Goal: Task Accomplishment & Management: Manage account settings

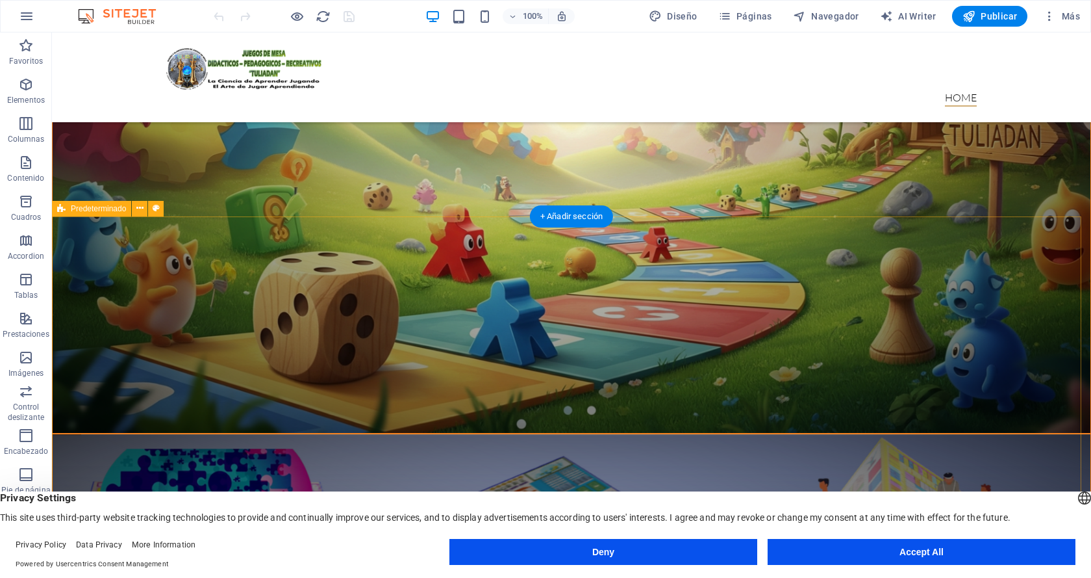
scroll to position [900, 0]
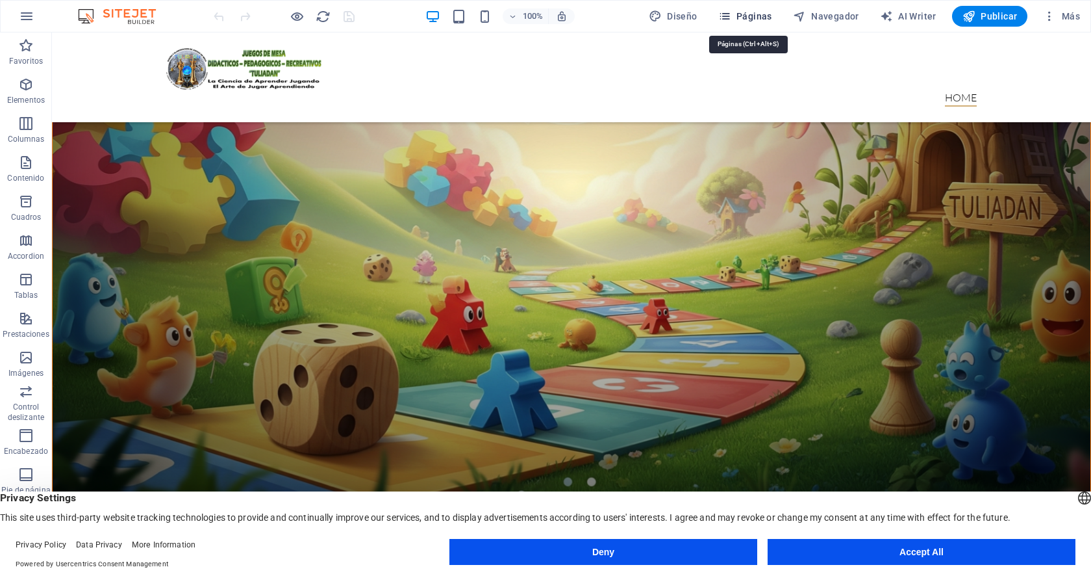
click at [758, 19] on span "Páginas" at bounding box center [746, 16] width 54 height 13
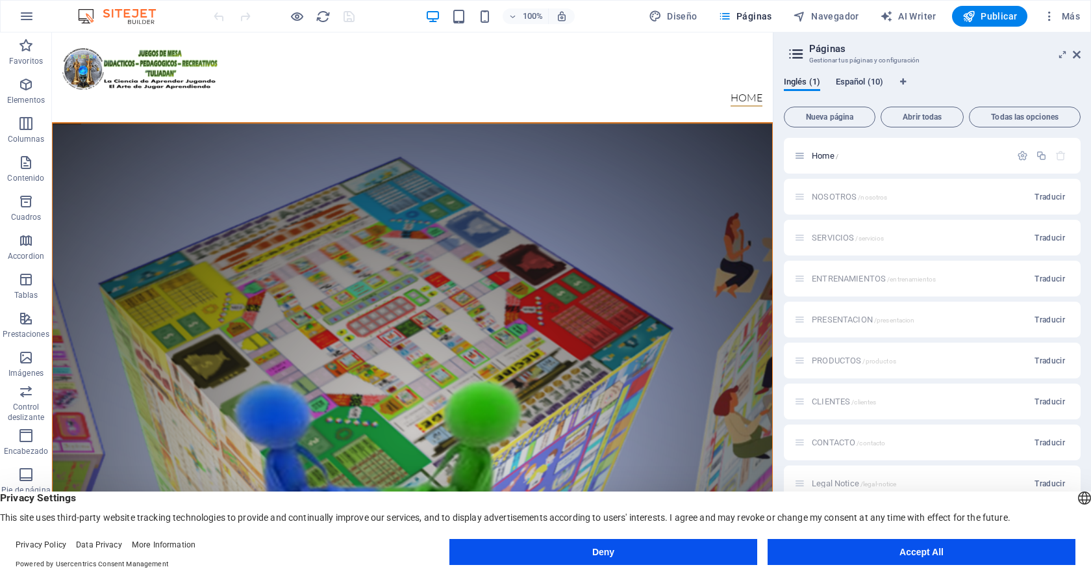
click at [854, 86] on span "Español (10)" at bounding box center [859, 83] width 47 height 18
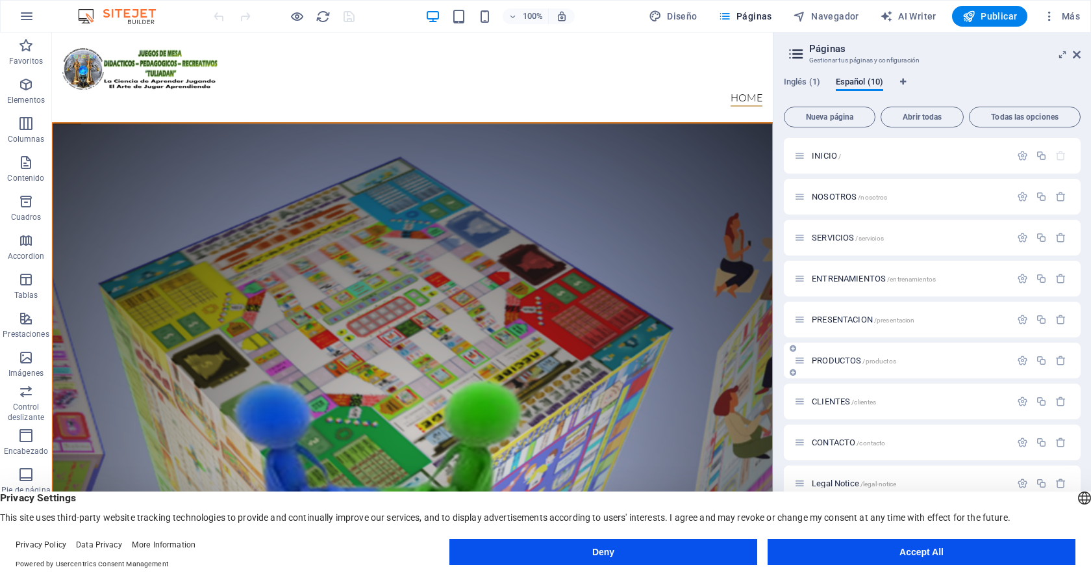
click at [841, 358] on span "PRODUCTOS /productos" at bounding box center [854, 360] width 84 height 10
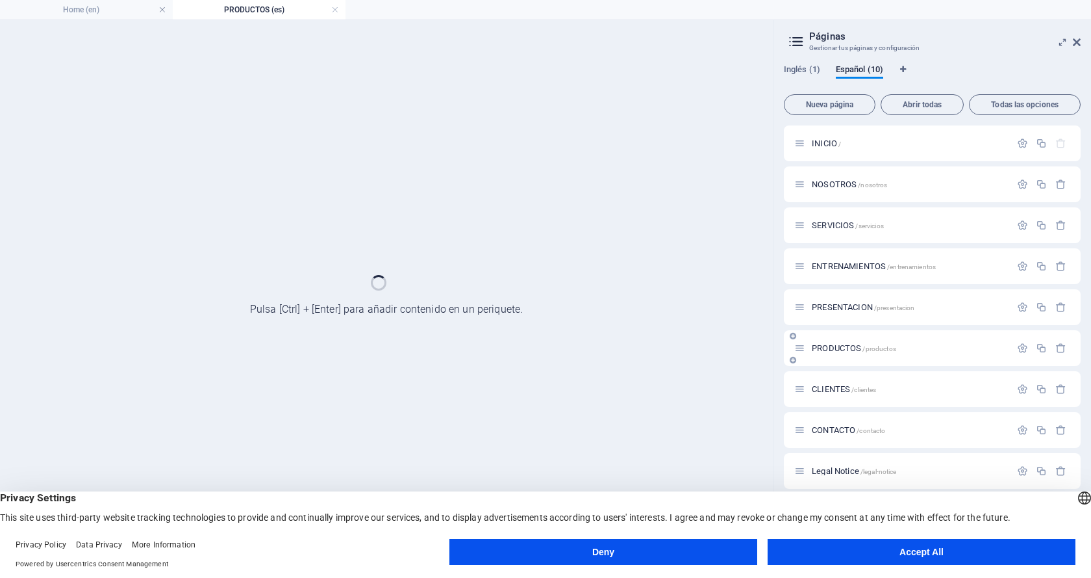
scroll to position [0, 0]
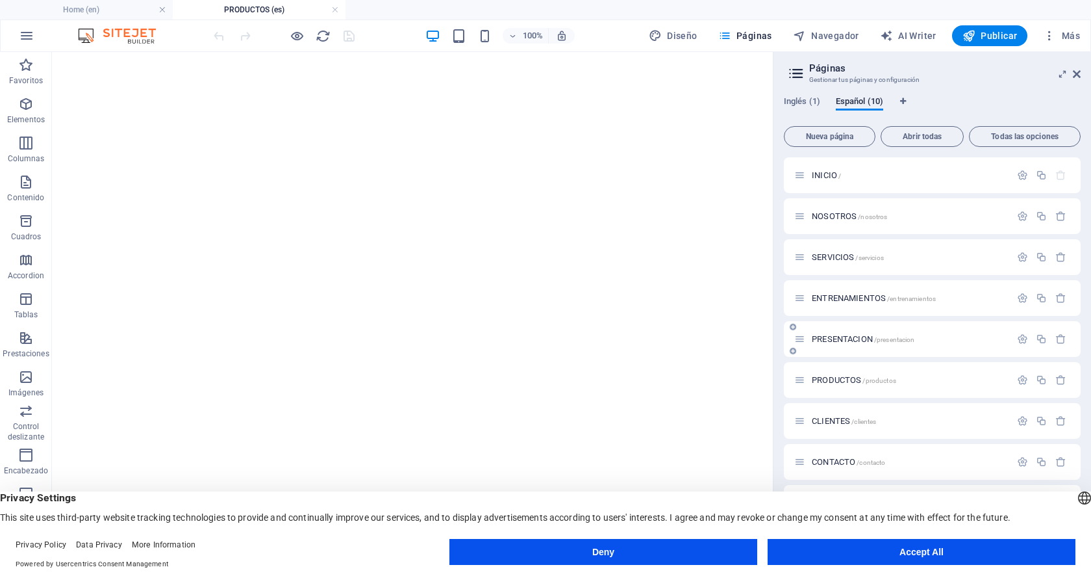
click at [834, 335] on span "PRESENTACION /presentacion" at bounding box center [863, 339] width 103 height 10
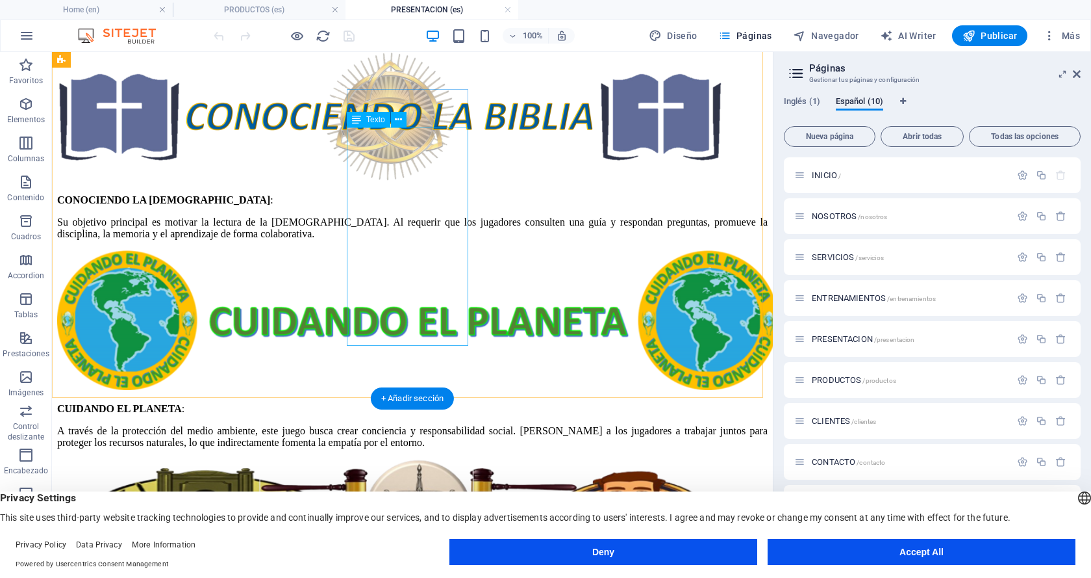
scroll to position [1494, 0]
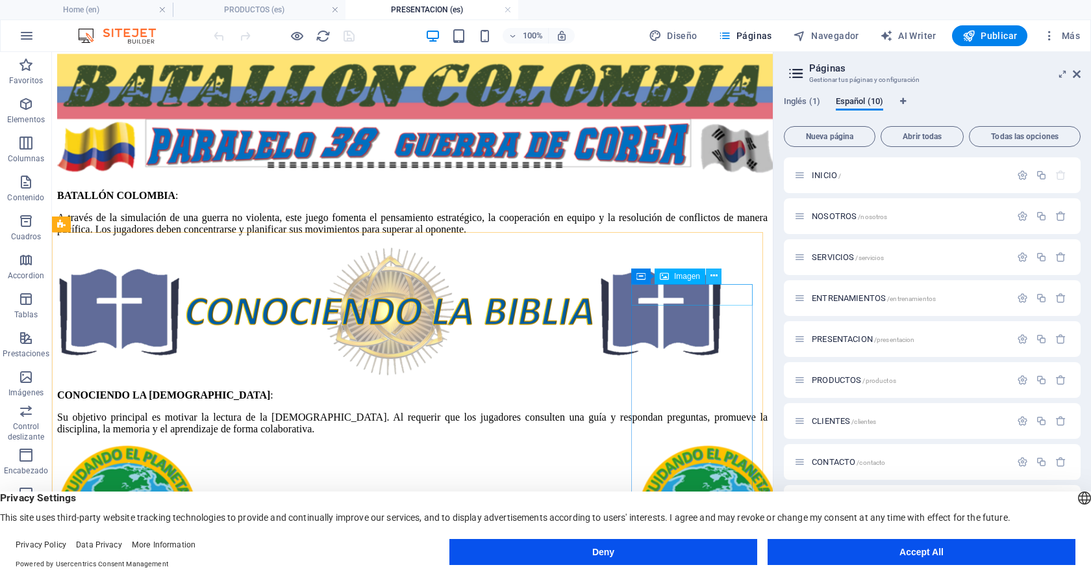
click at [714, 275] on icon at bounding box center [714, 276] width 7 height 14
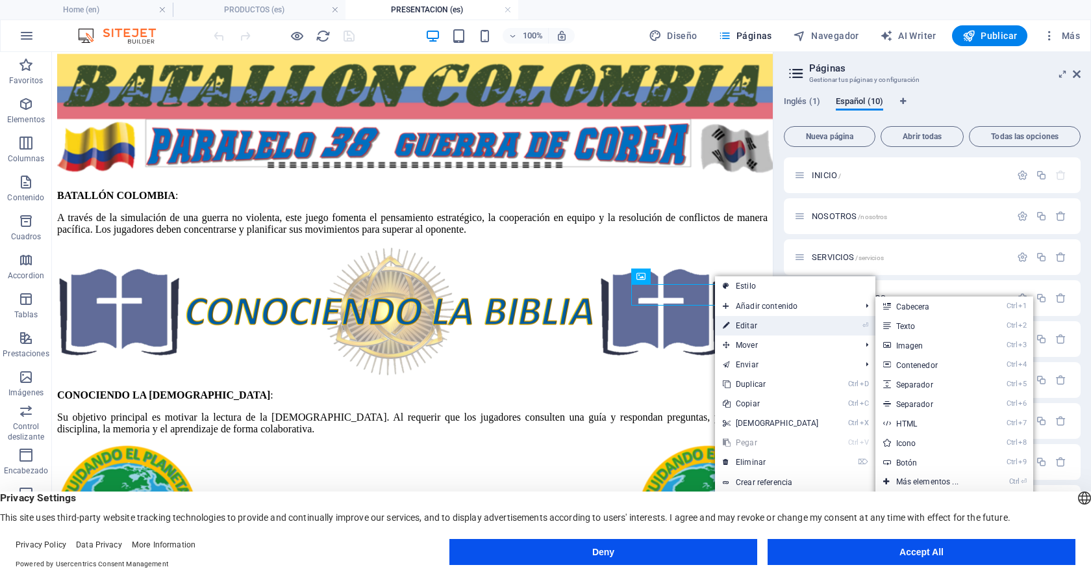
click at [739, 324] on link "⏎ Editar" at bounding box center [771, 325] width 112 height 19
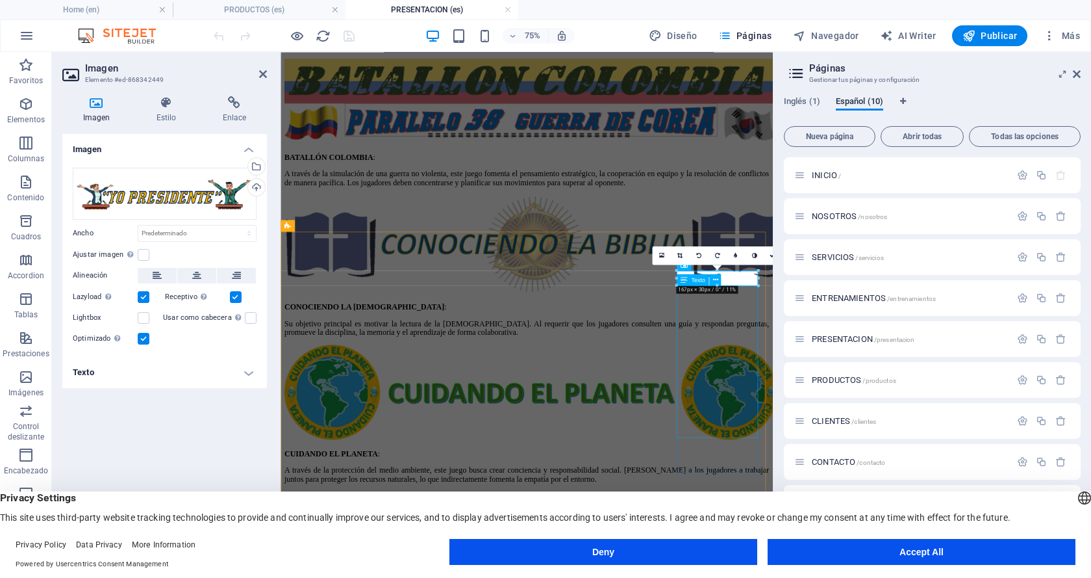
scroll to position [1529, 0]
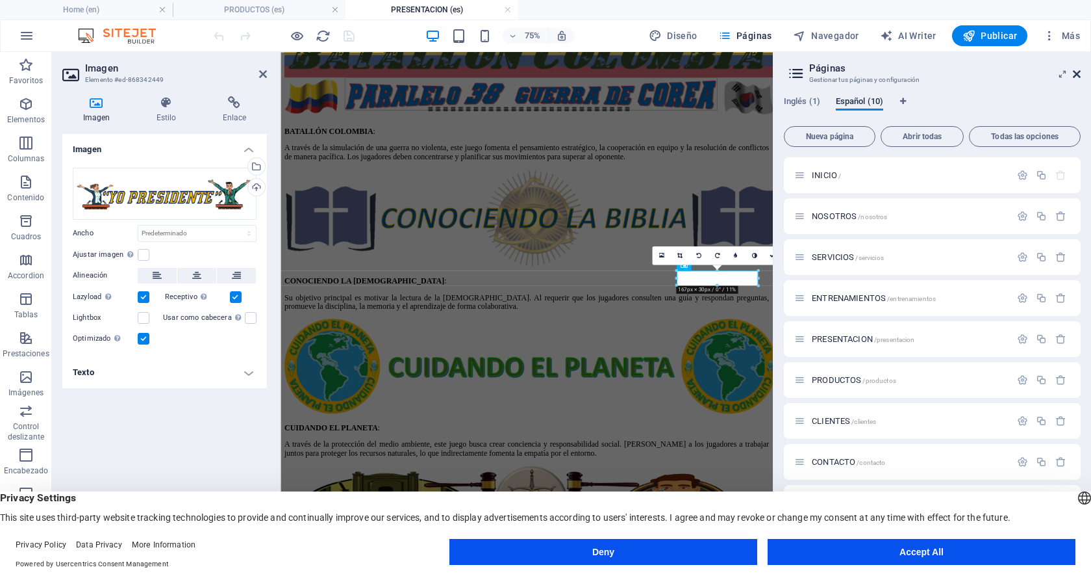
click at [1080, 71] on icon at bounding box center [1077, 74] width 8 height 10
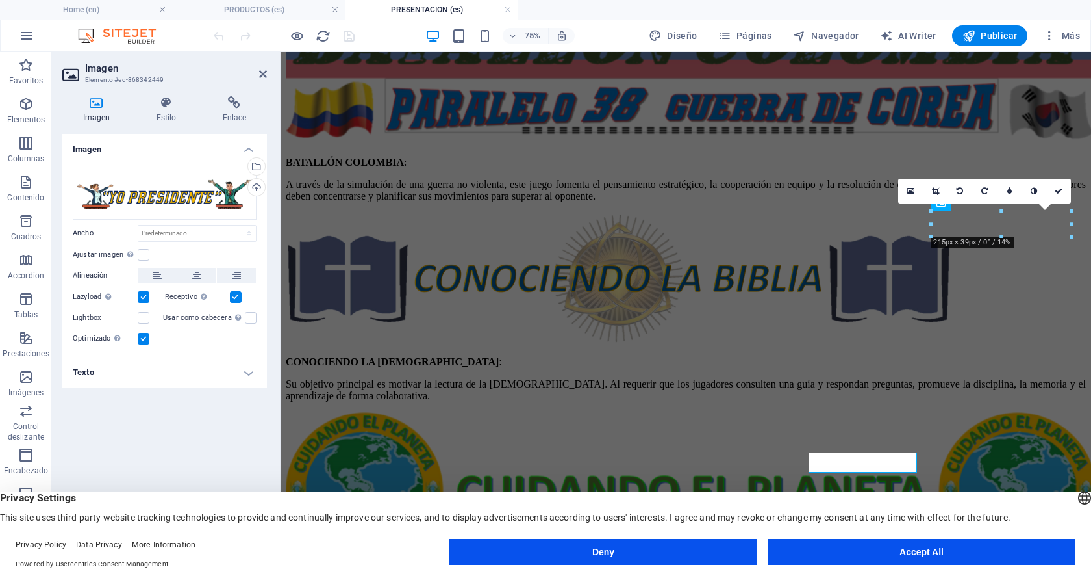
scroll to position [1420, 0]
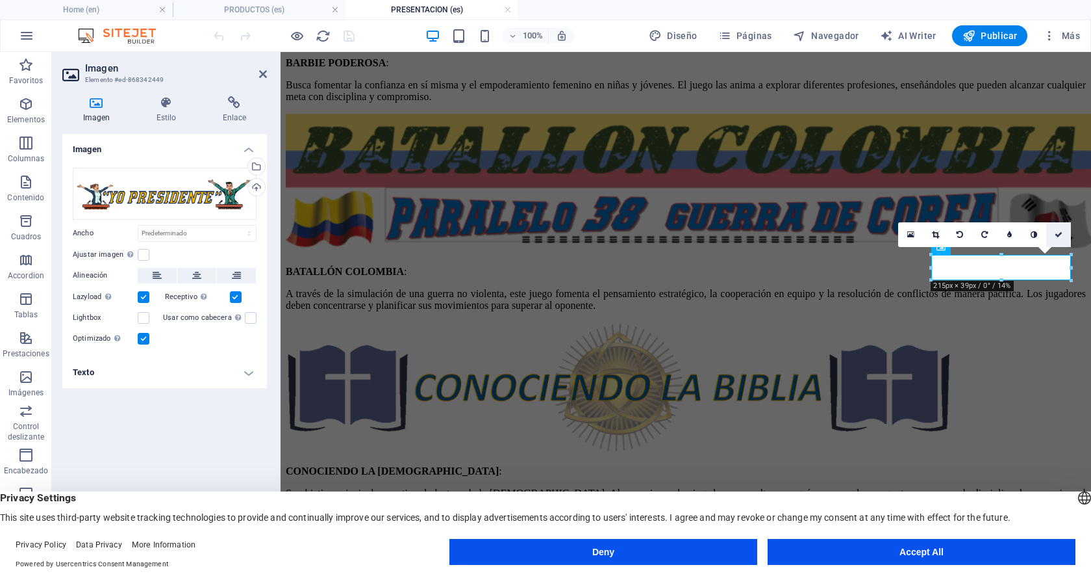
click at [1058, 231] on icon at bounding box center [1059, 235] width 8 height 8
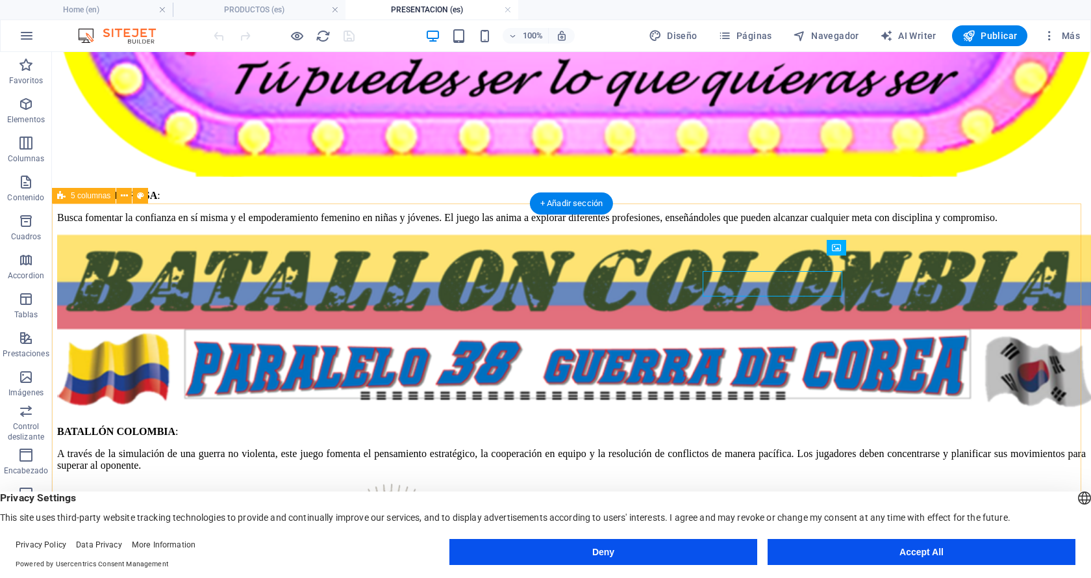
scroll to position [1404, 0]
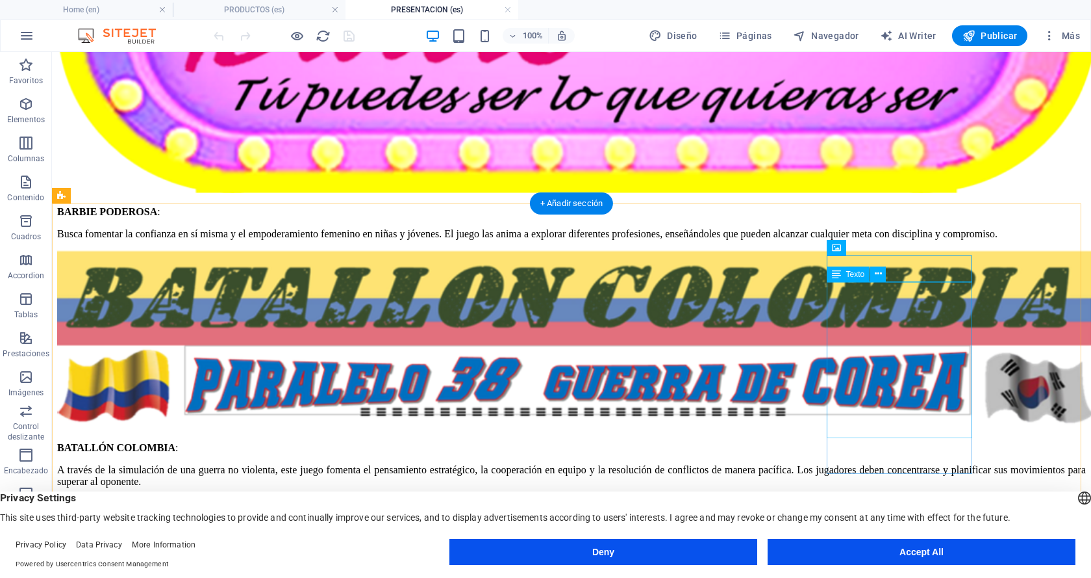
click at [879, 274] on icon at bounding box center [878, 274] width 7 height 14
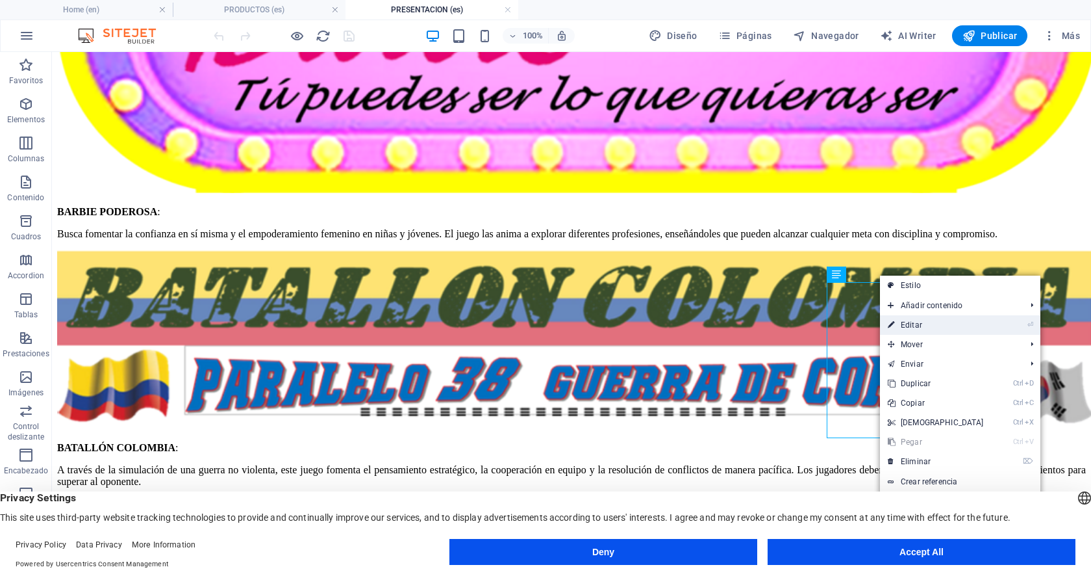
click at [910, 322] on link "⏎ Editar" at bounding box center [936, 324] width 112 height 19
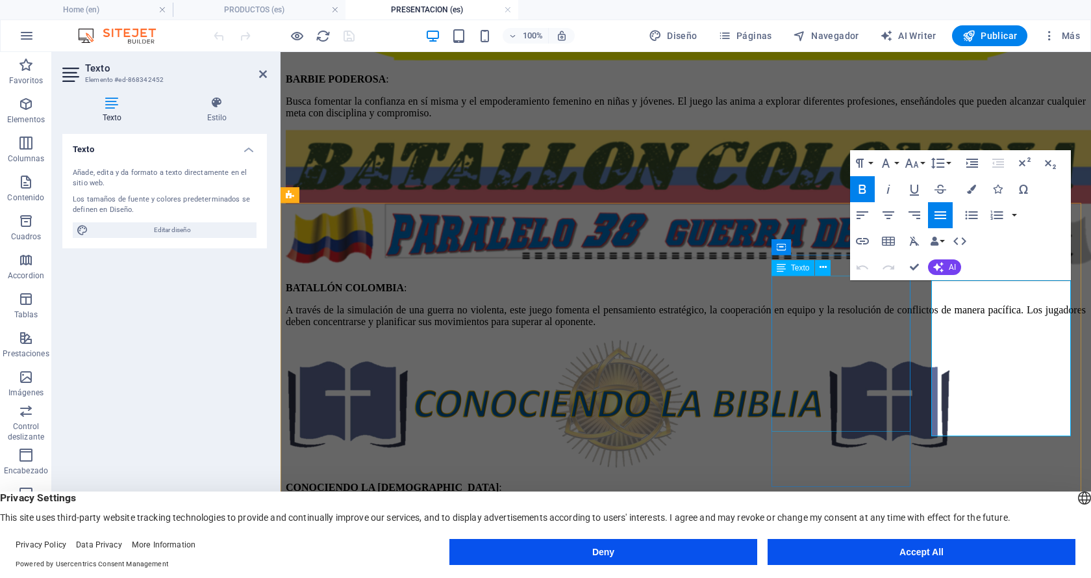
scroll to position [1420, 0]
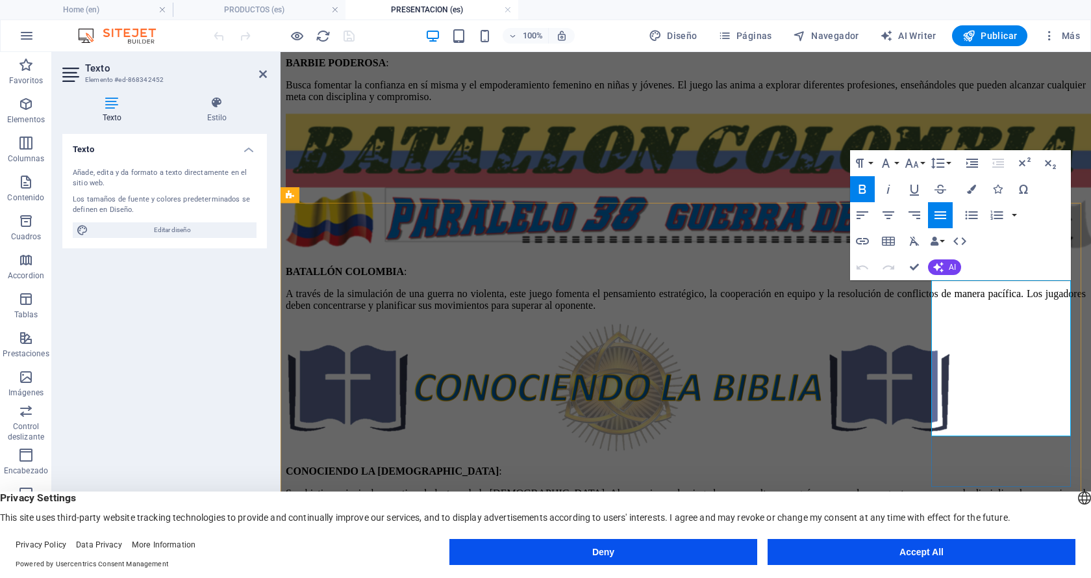
drag, startPoint x: 932, startPoint y: 287, endPoint x: 1012, endPoint y: 287, distance: 79.9
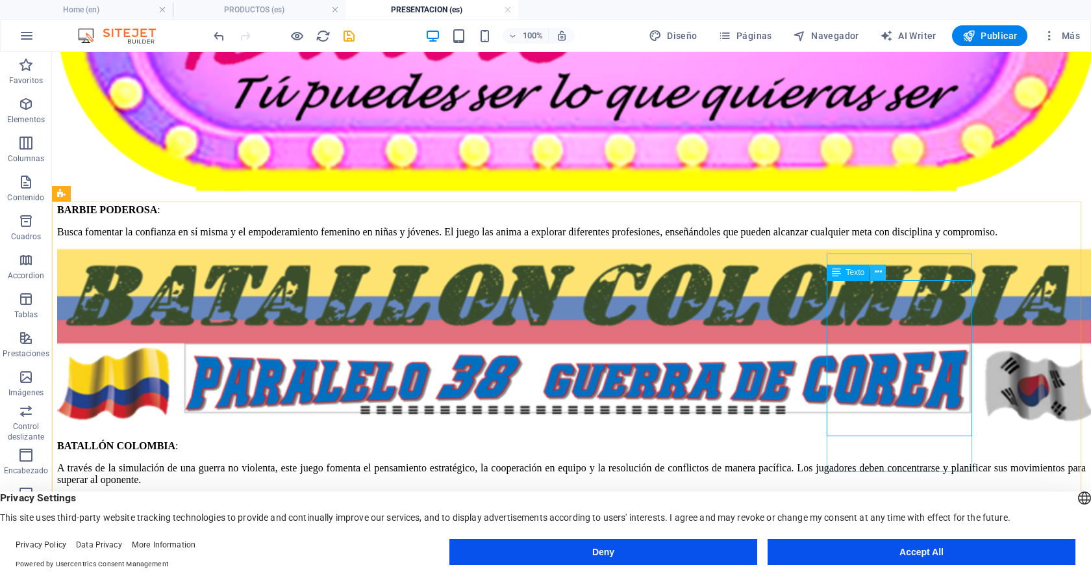
click at [878, 273] on icon at bounding box center [878, 272] width 7 height 14
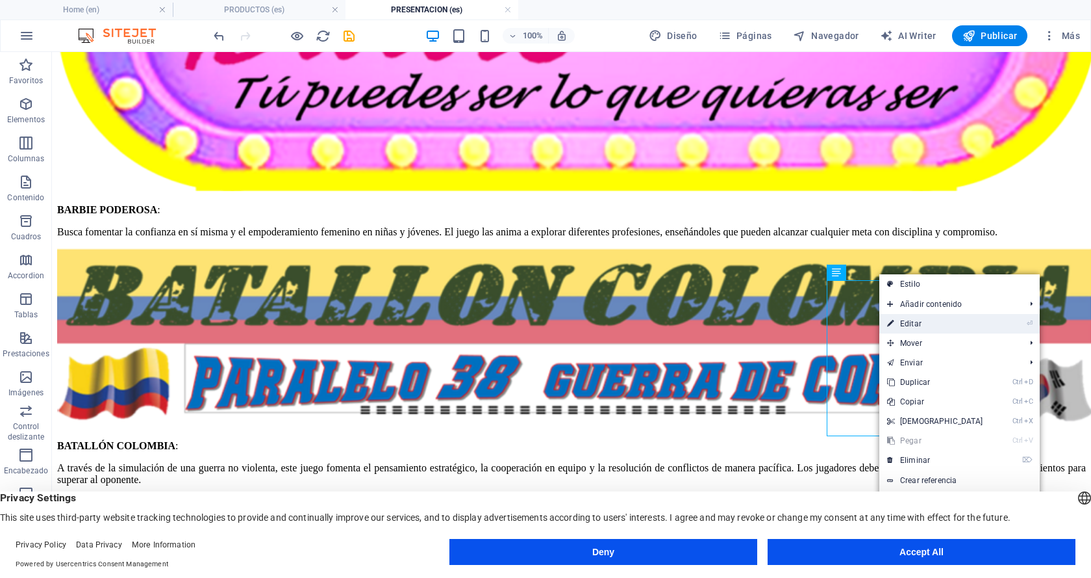
click at [905, 320] on link "⏎ Editar" at bounding box center [936, 323] width 112 height 19
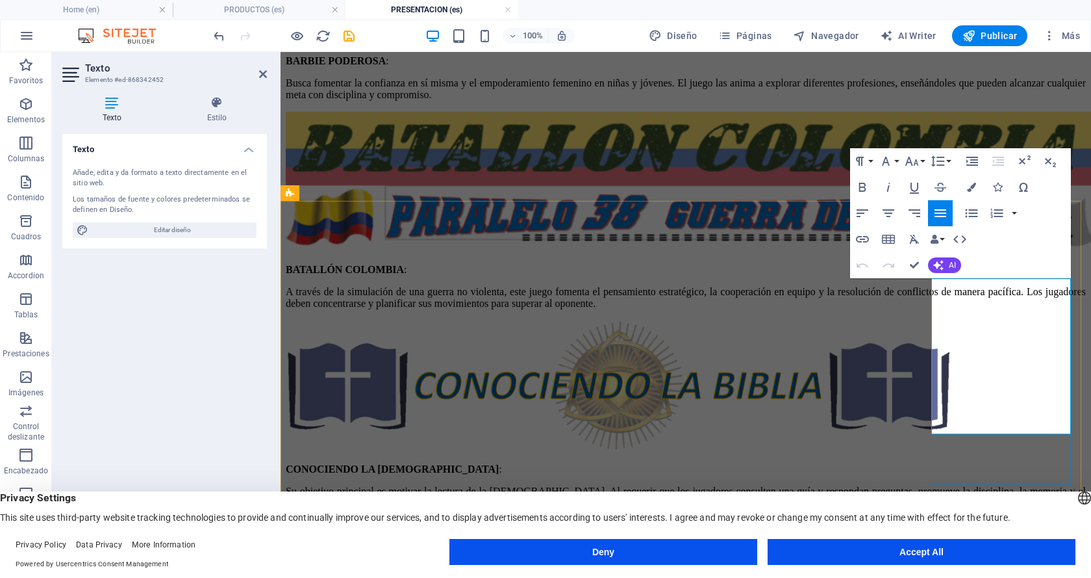
drag, startPoint x: 932, startPoint y: 288, endPoint x: 1008, endPoint y: 285, distance: 75.4
click at [861, 188] on icon "button" at bounding box center [863, 187] width 7 height 9
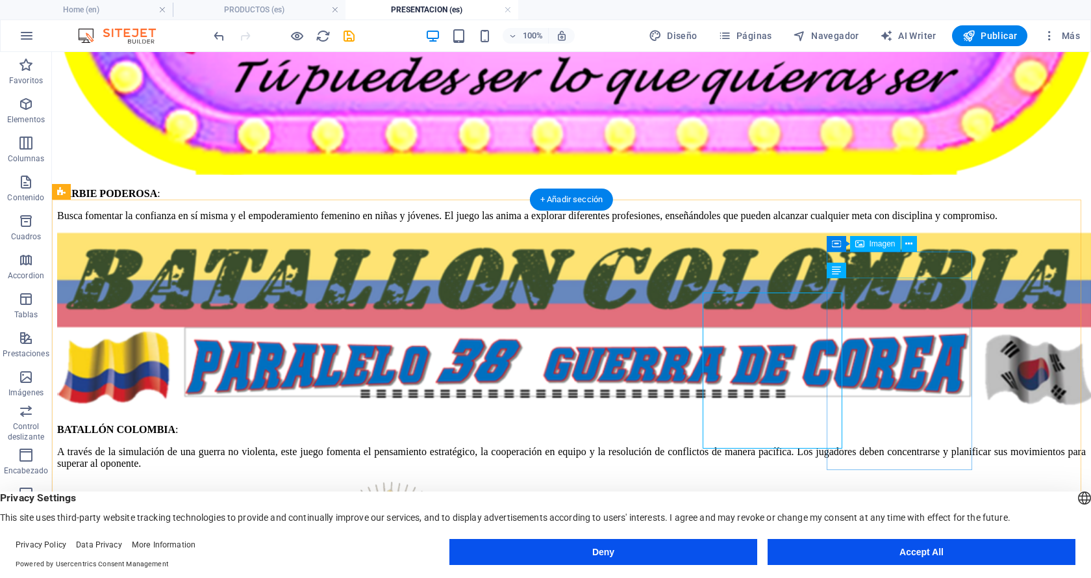
scroll to position [1408, 0]
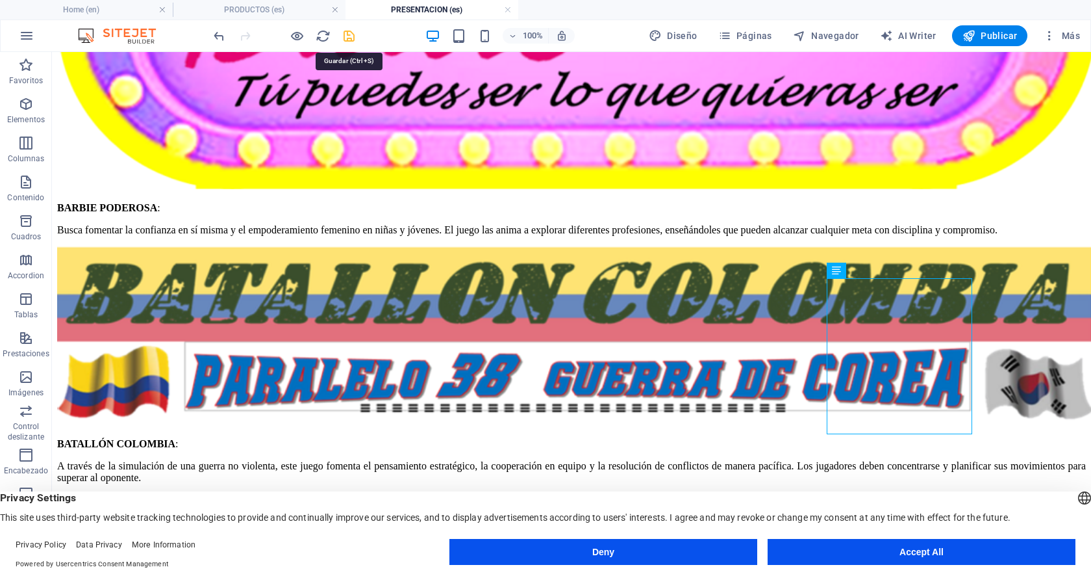
click at [347, 36] on icon "save" at bounding box center [349, 36] width 15 height 15
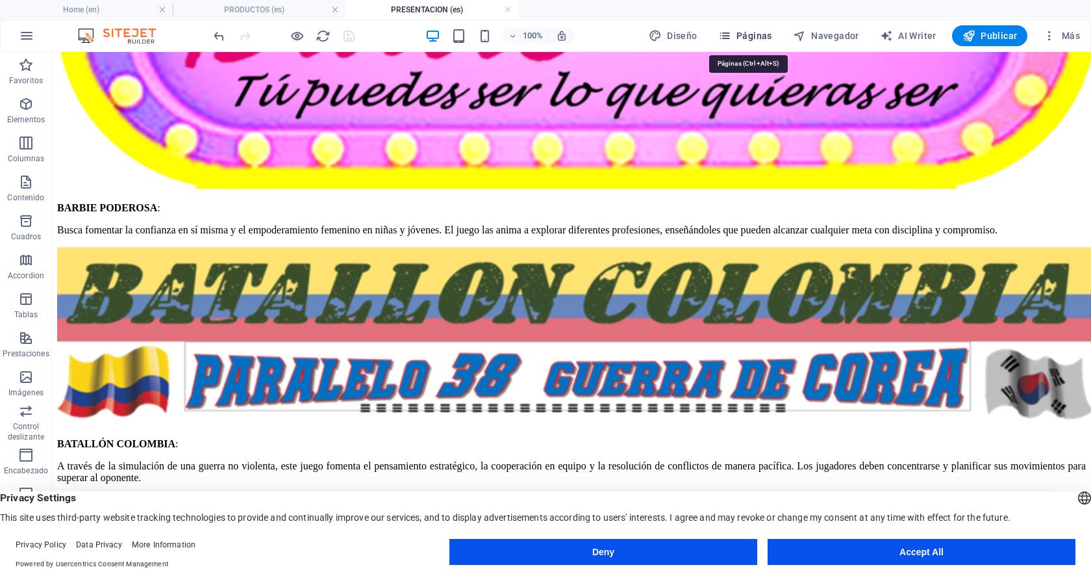
click at [759, 36] on span "Páginas" at bounding box center [746, 35] width 54 height 13
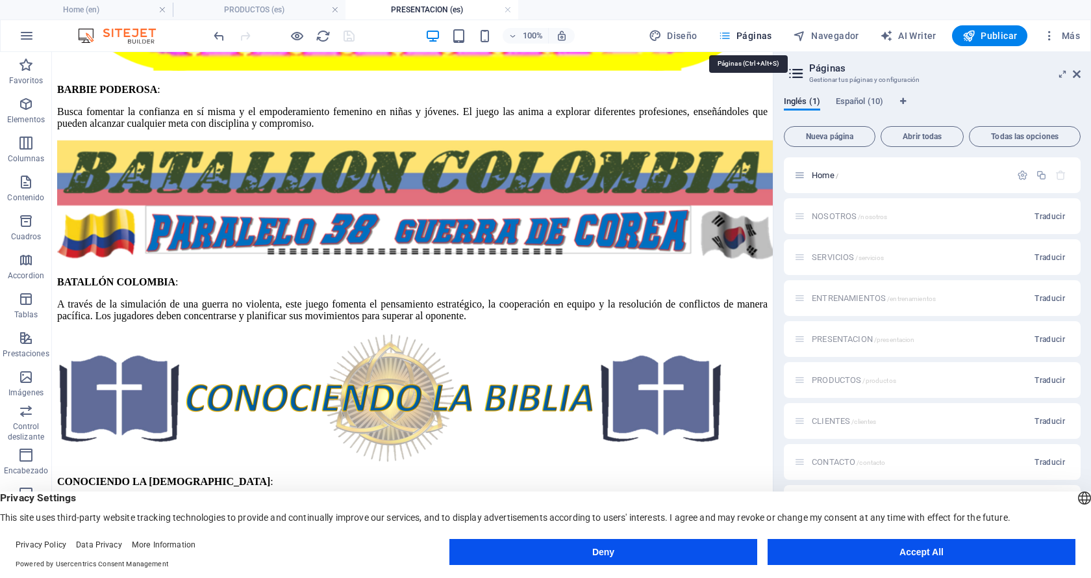
scroll to position [1498, 0]
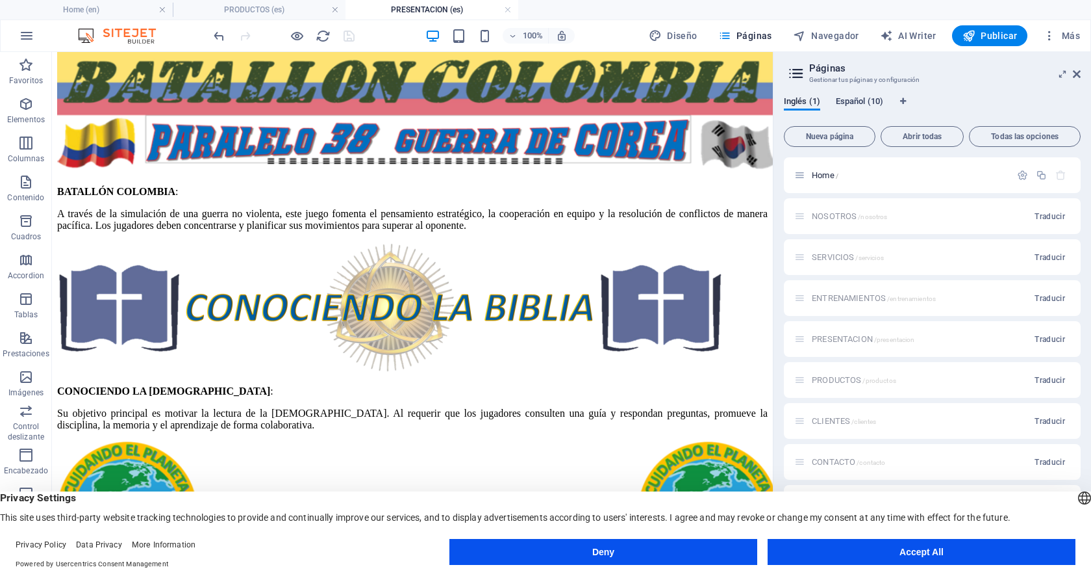
click at [855, 105] on span "Español (10)" at bounding box center [859, 103] width 47 height 18
click at [847, 461] on span "CONTACTO /contacto" at bounding box center [848, 462] width 73 height 10
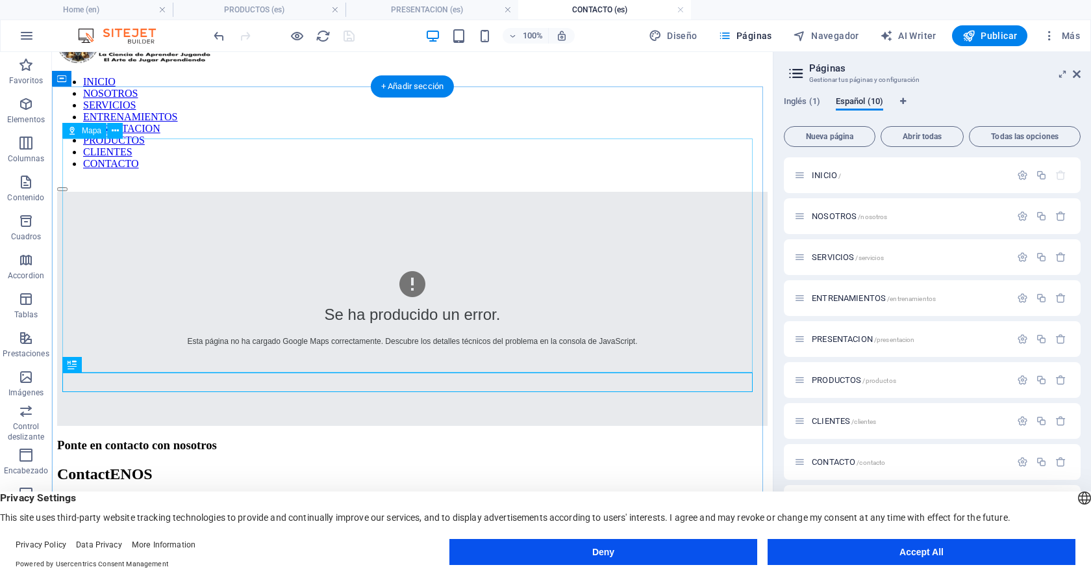
scroll to position [65, 0]
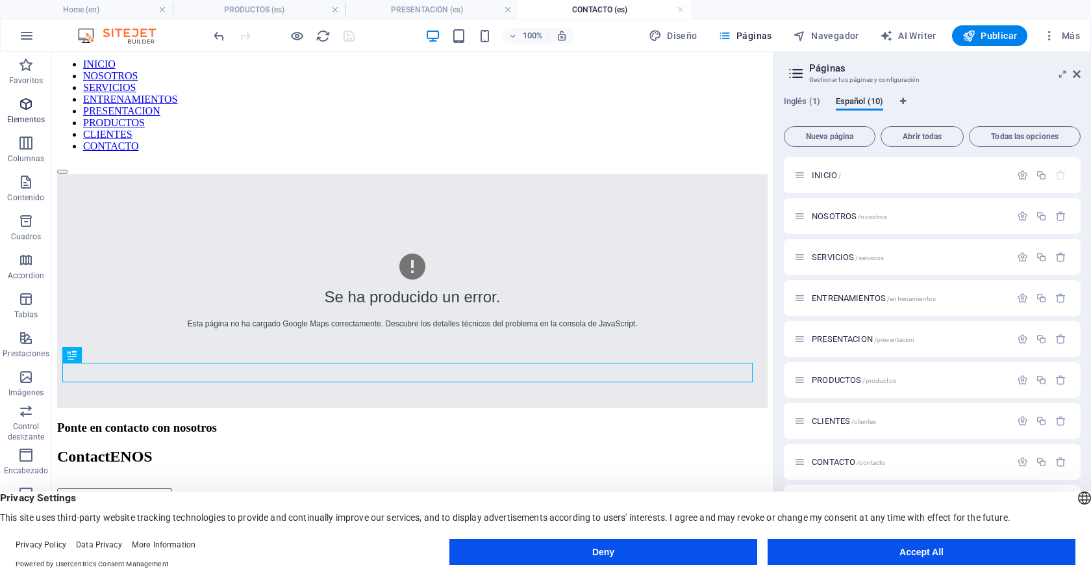
click at [25, 101] on icon "button" at bounding box center [26, 104] width 16 height 16
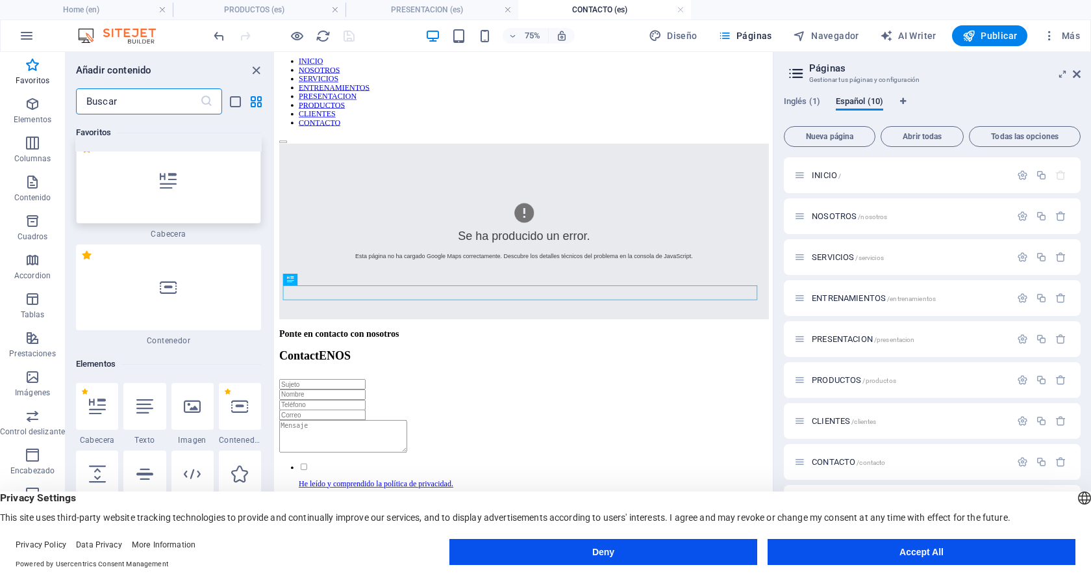
scroll to position [0, 0]
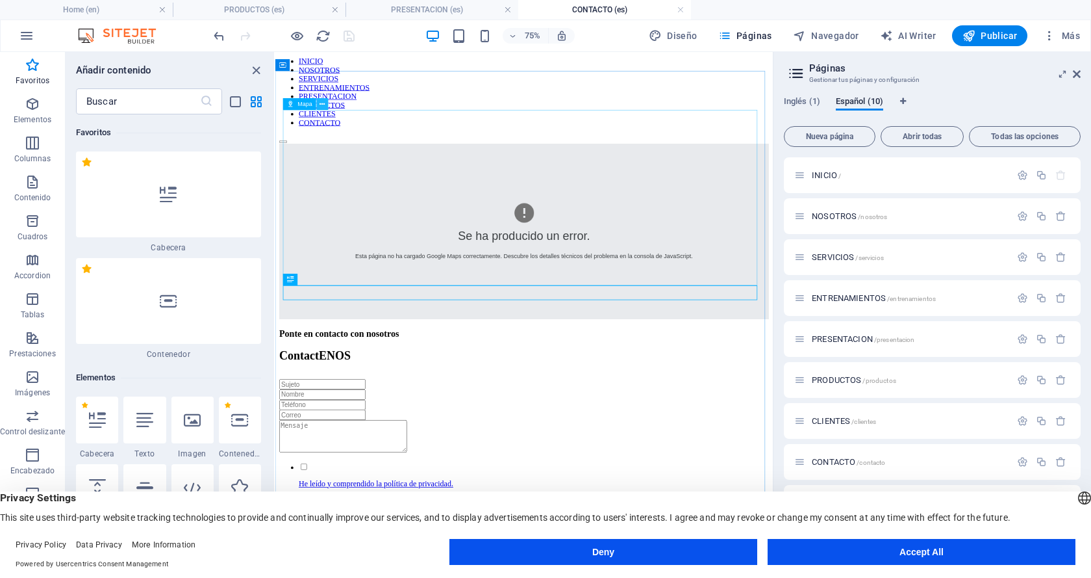
click at [322, 104] on icon at bounding box center [322, 104] width 5 height 10
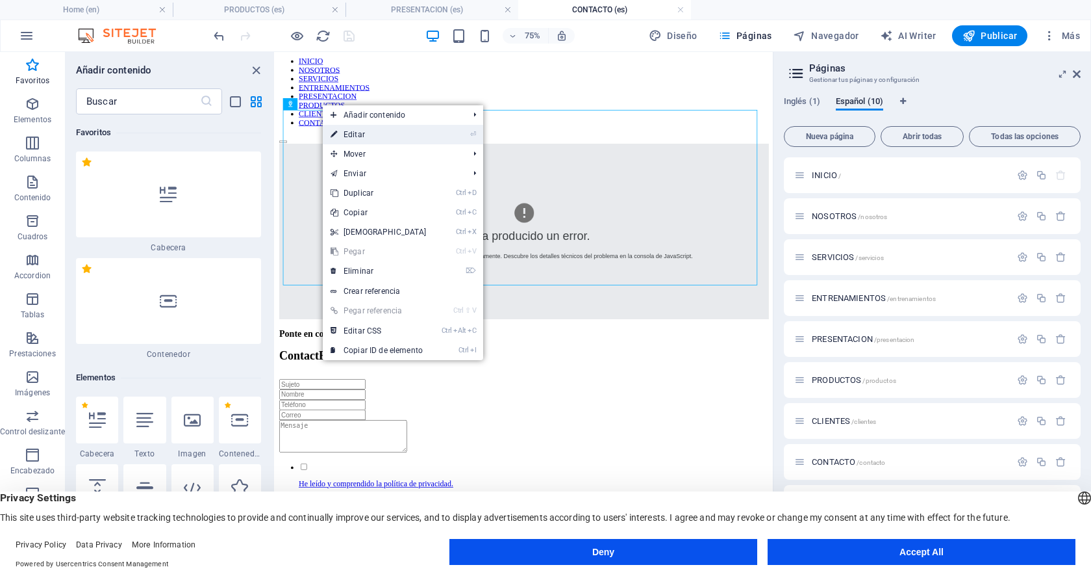
click at [360, 138] on link "⏎ Editar" at bounding box center [379, 134] width 112 height 19
click at [381, 174] on div "Se ha producido un error. Esta página no ha cargado Google Maps correctamente. …" at bounding box center [607, 291] width 653 height 234
select select "1"
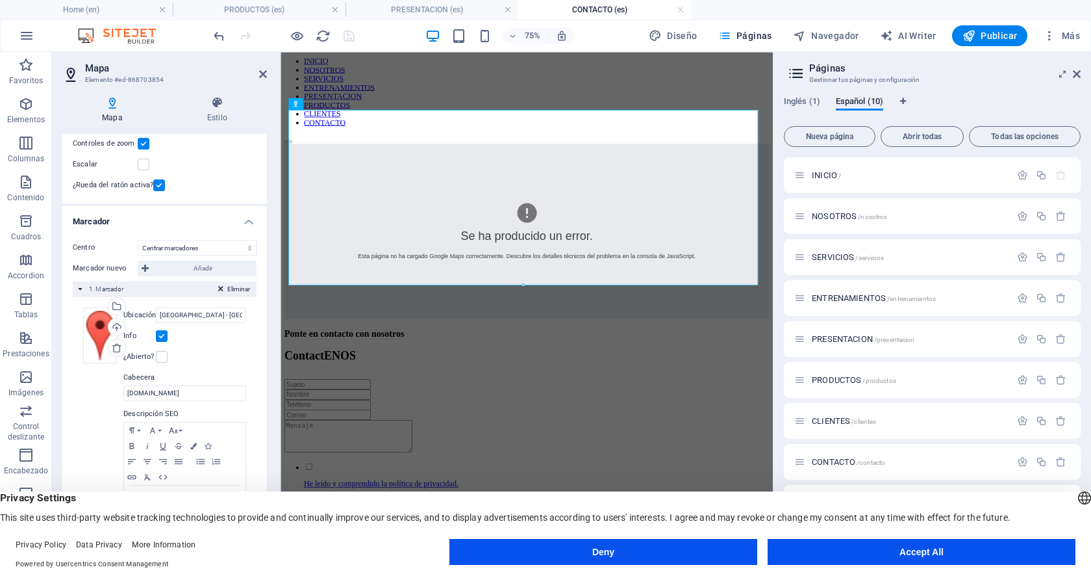
scroll to position [58, 0]
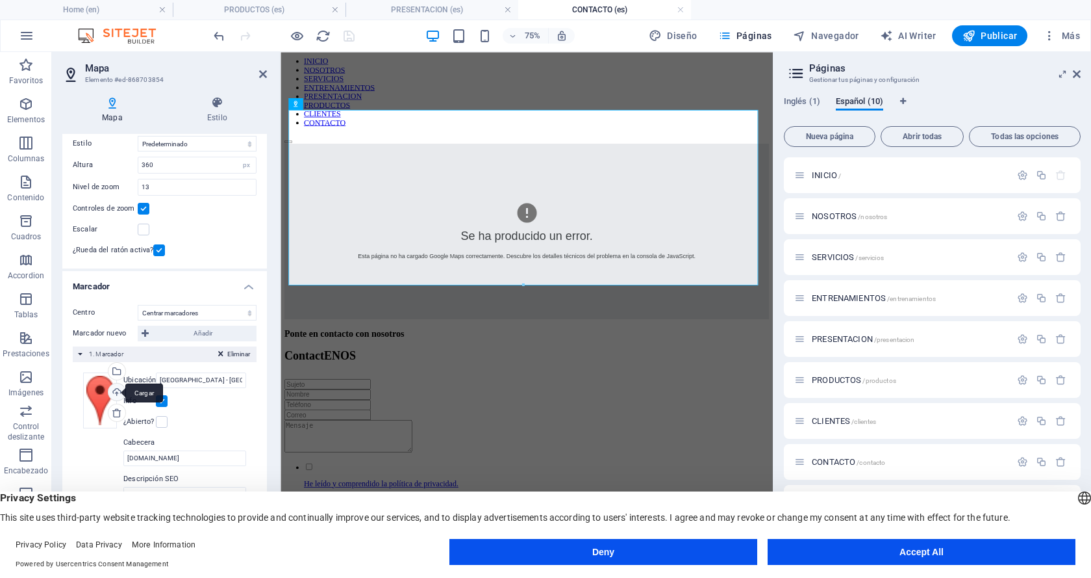
click at [117, 394] on div "Cargar" at bounding box center [115, 392] width 19 height 19
click at [328, 104] on icon at bounding box center [327, 104] width 5 height 10
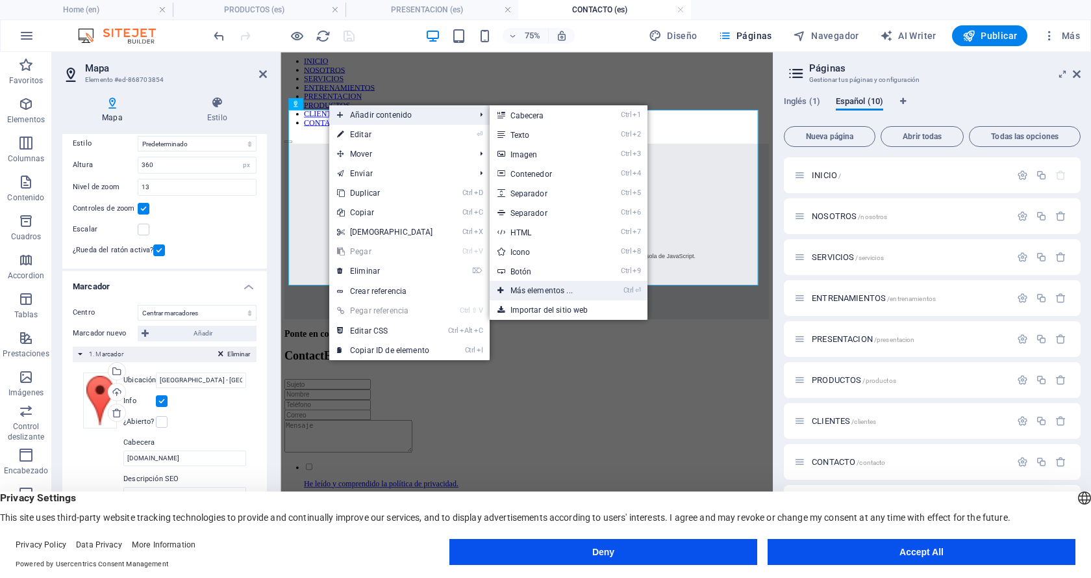
click at [529, 287] on link "Ctrl ⏎ Más elementos ..." at bounding box center [544, 290] width 109 height 19
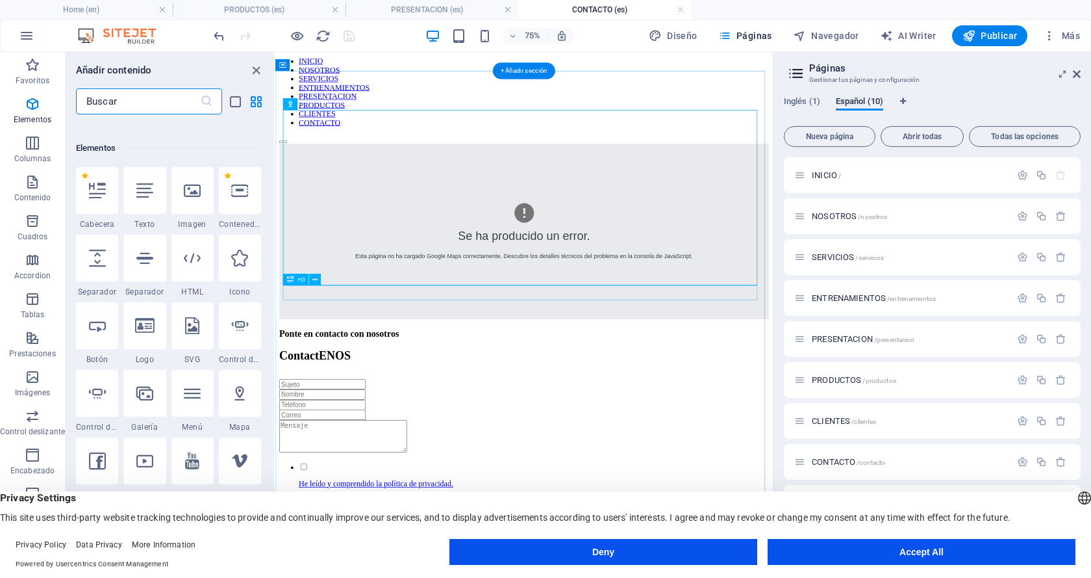
scroll to position [245, 0]
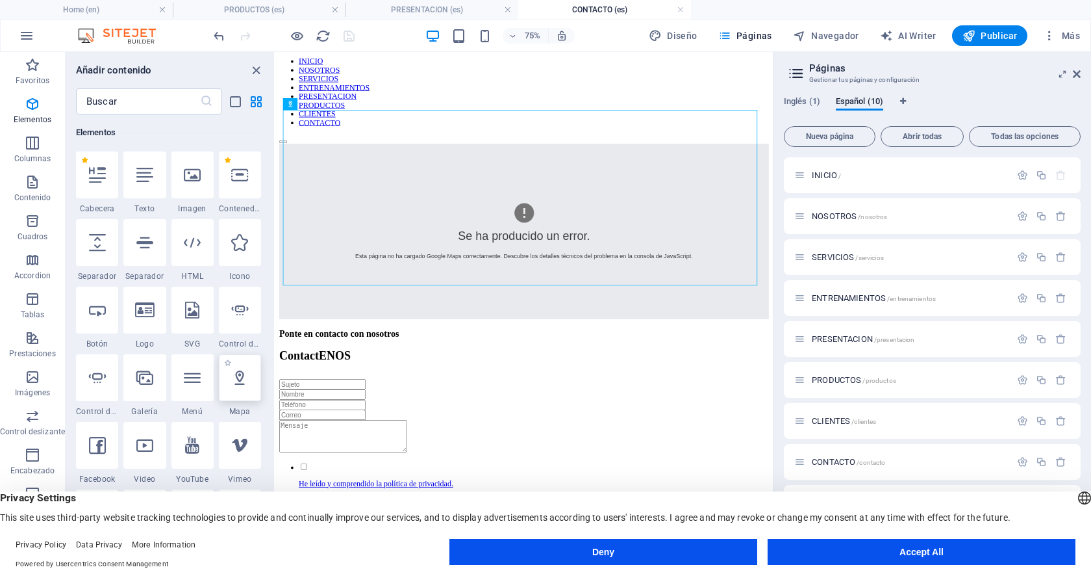
click at [244, 381] on icon at bounding box center [239, 377] width 17 height 17
select select "1"
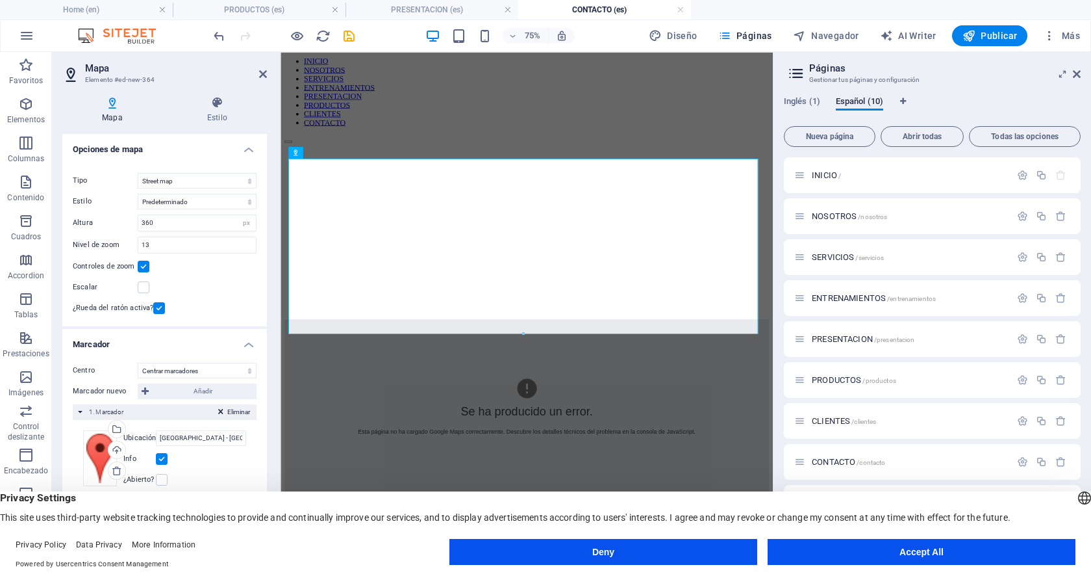
scroll to position [0, 0]
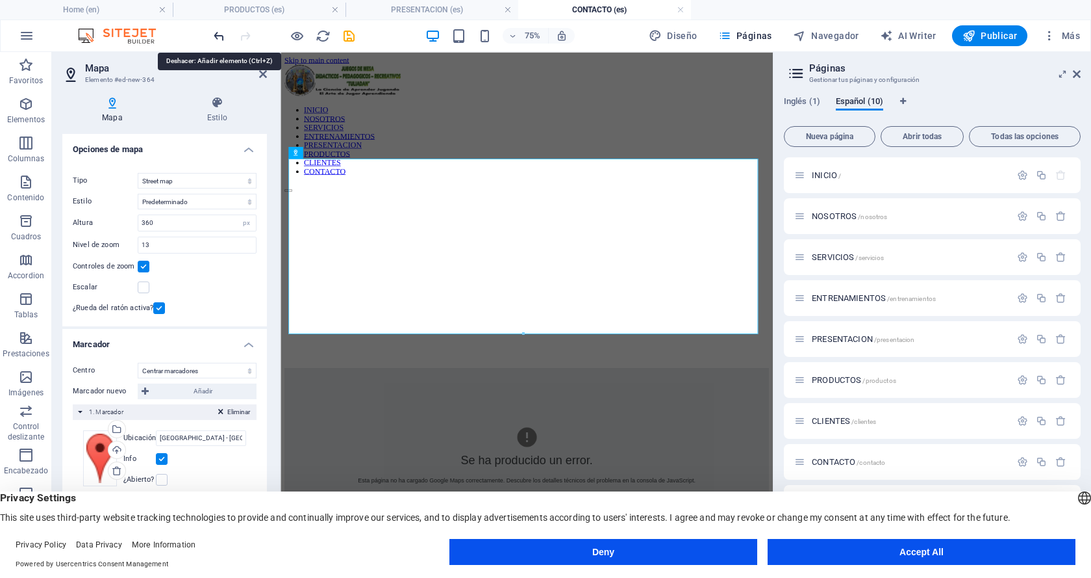
click at [217, 35] on icon "undo" at bounding box center [219, 36] width 15 height 15
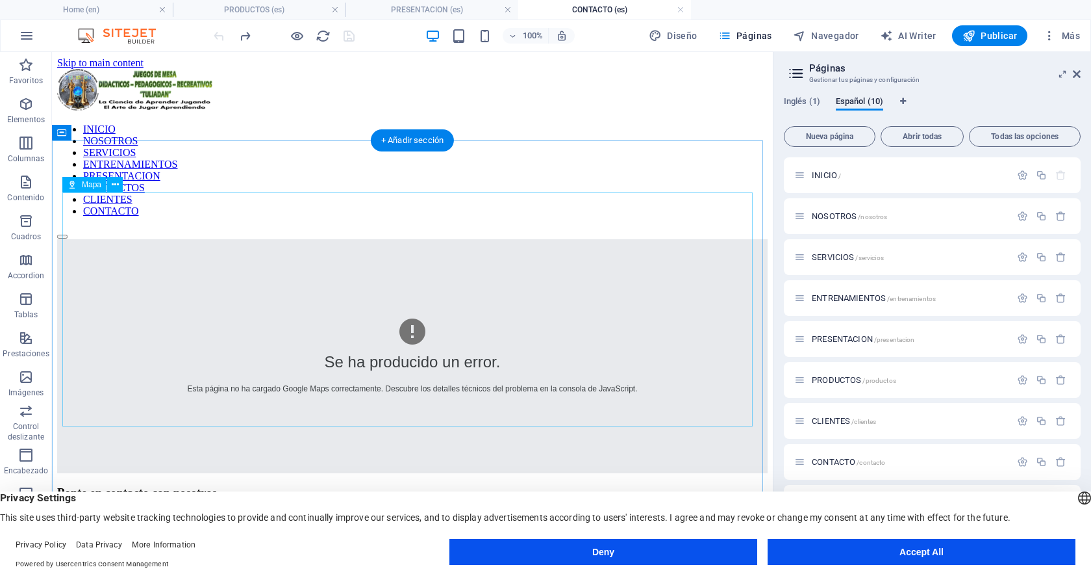
scroll to position [65, 0]
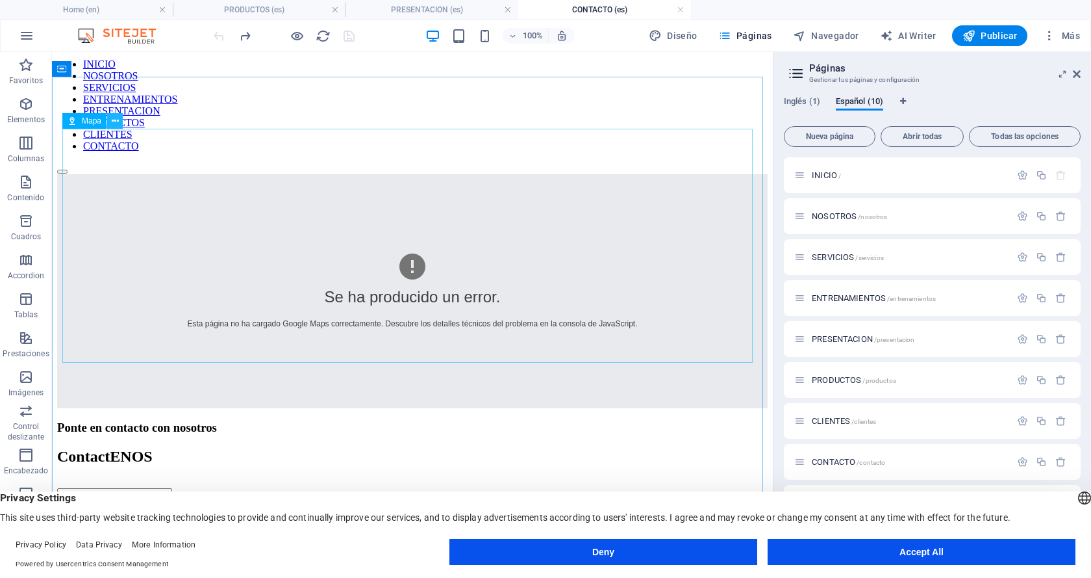
click at [116, 120] on icon at bounding box center [115, 121] width 7 height 14
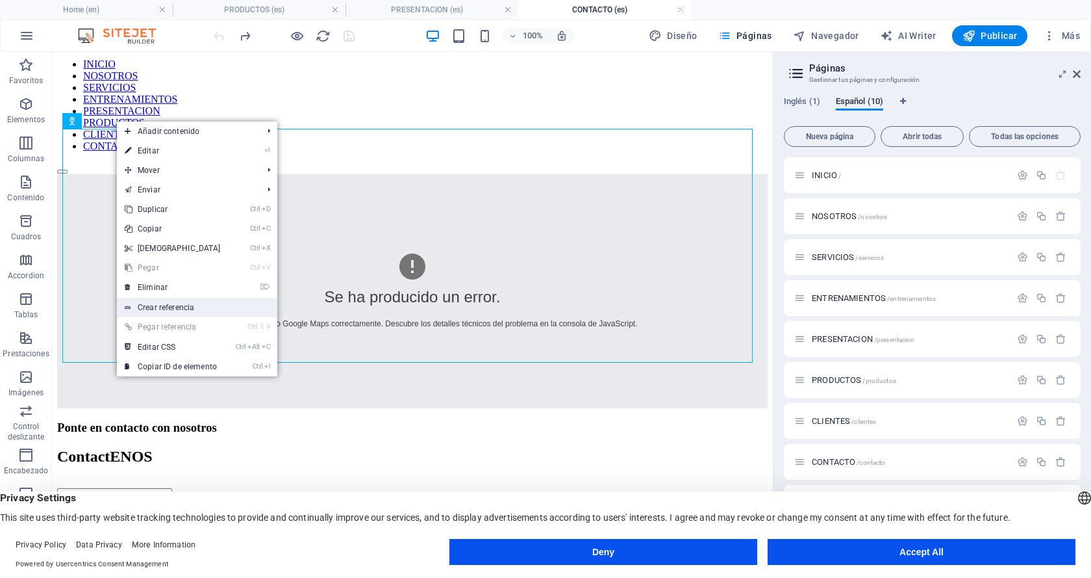
click at [158, 302] on link "Crear referencia" at bounding box center [197, 307] width 160 height 19
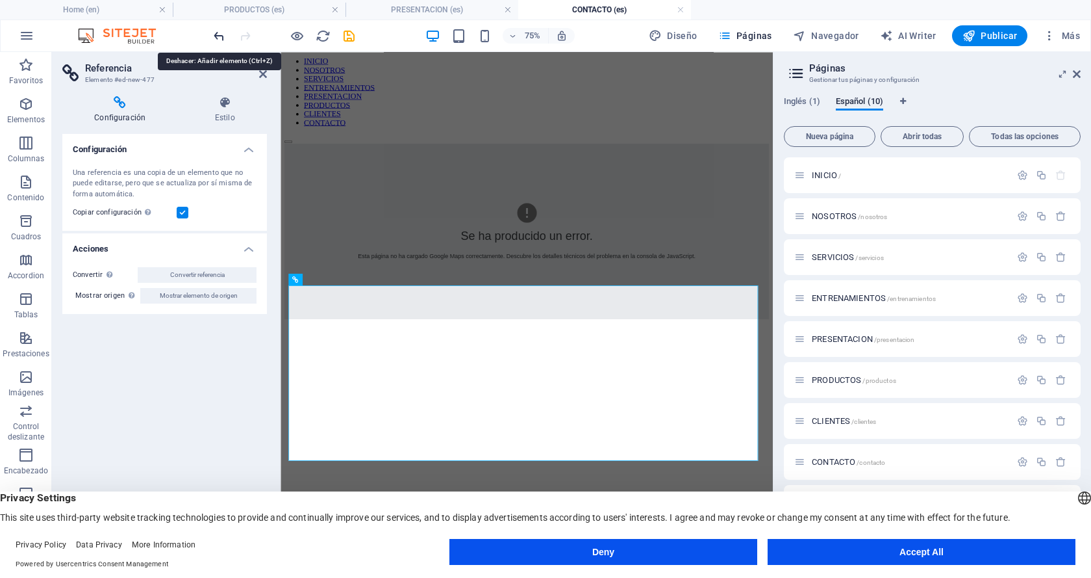
click at [219, 32] on icon "undo" at bounding box center [219, 36] width 15 height 15
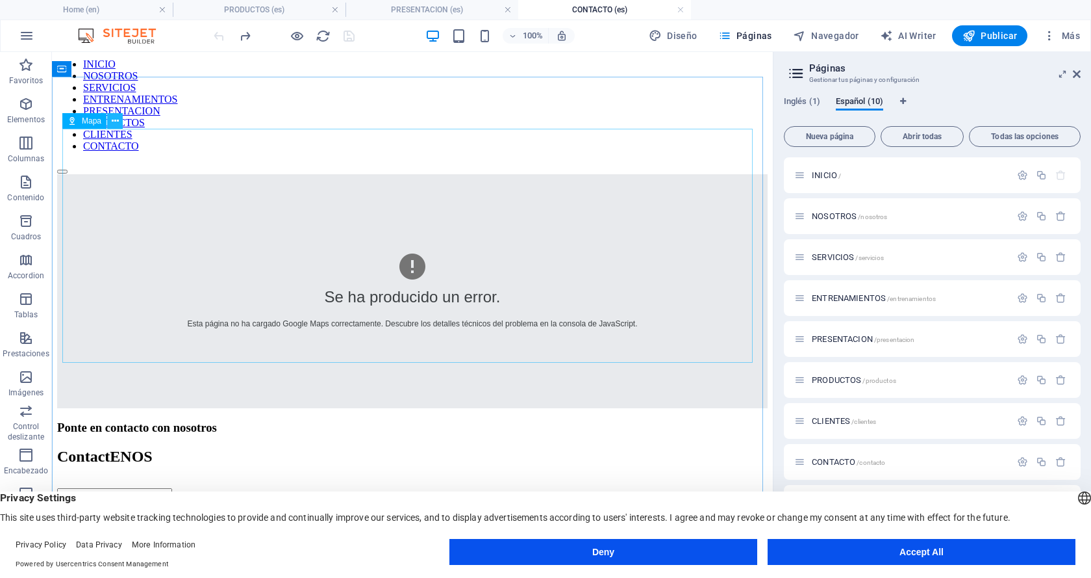
click at [112, 122] on icon at bounding box center [115, 121] width 7 height 14
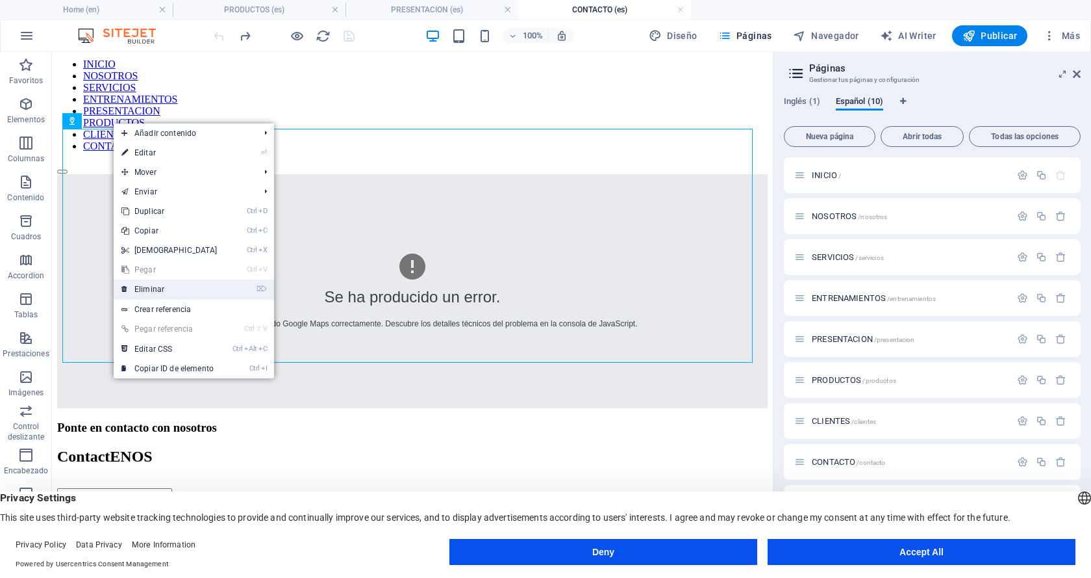
click at [140, 291] on link "⌦ Eliminar" at bounding box center [170, 288] width 112 height 19
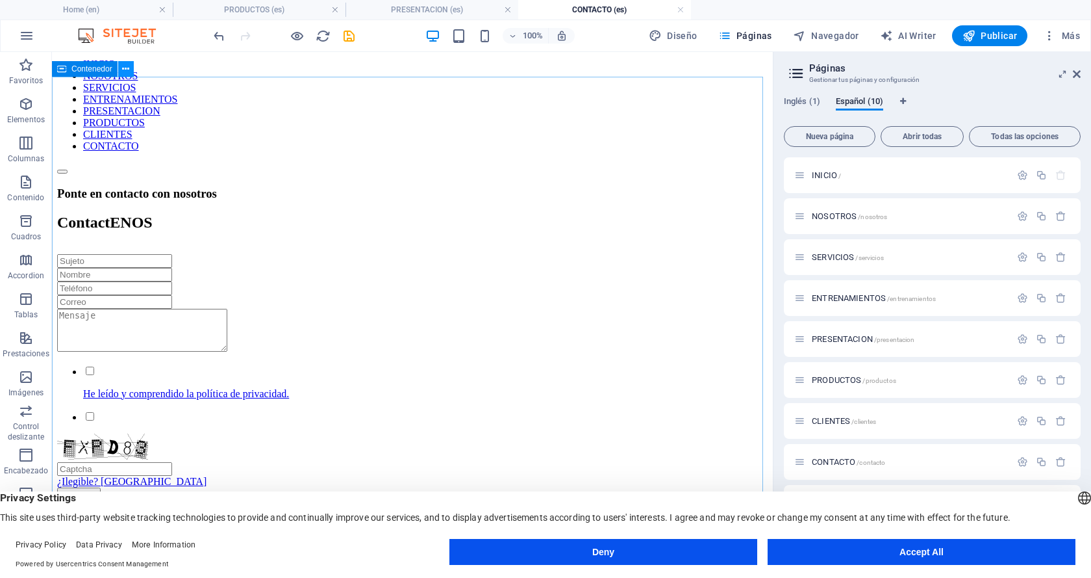
click at [124, 68] on icon at bounding box center [125, 69] width 7 height 14
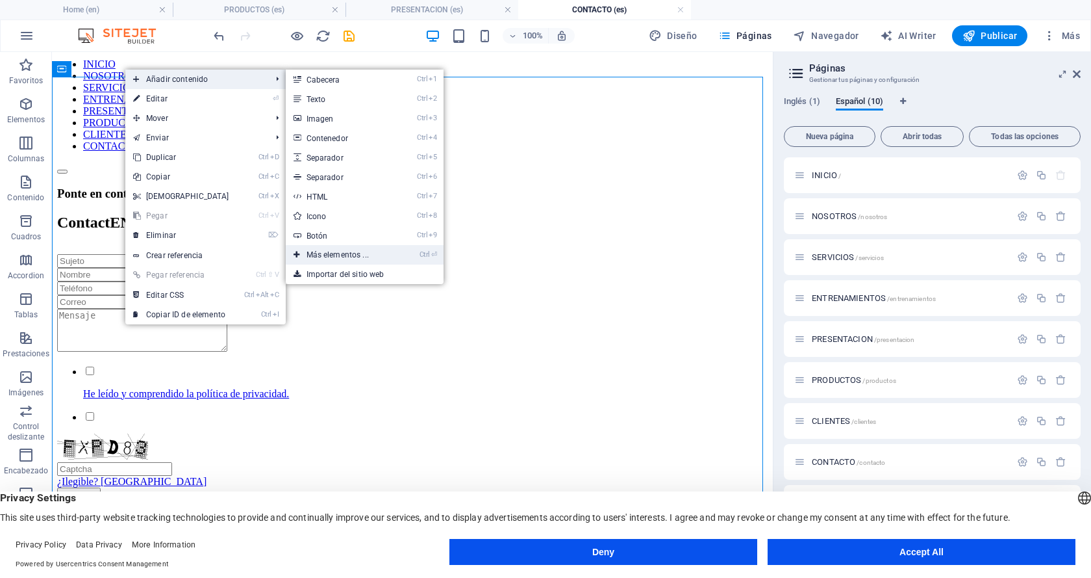
click at [329, 253] on link "Ctrl ⏎ Más elementos ..." at bounding box center [340, 254] width 109 height 19
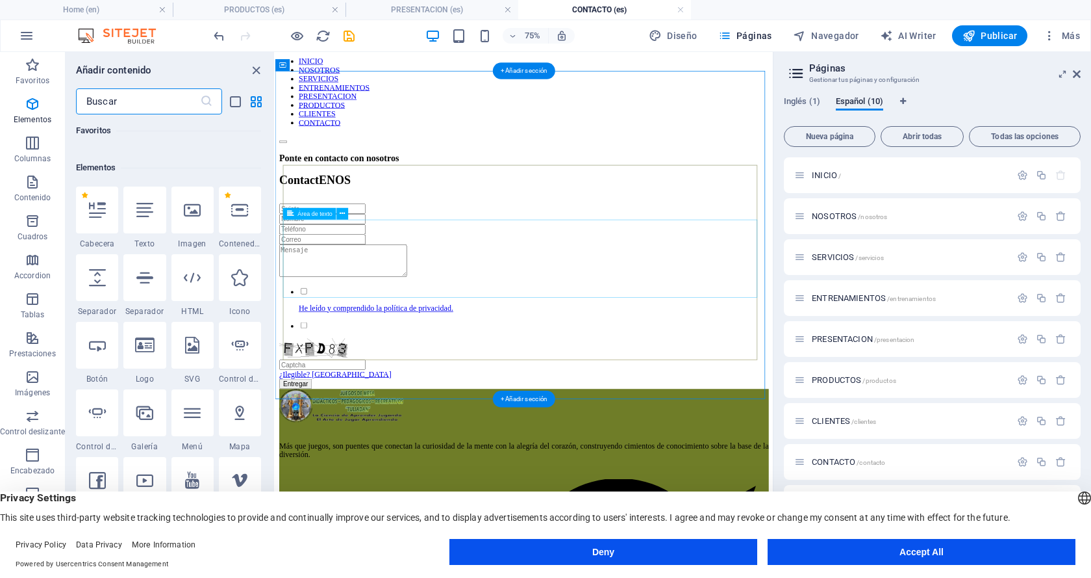
scroll to position [245, 0]
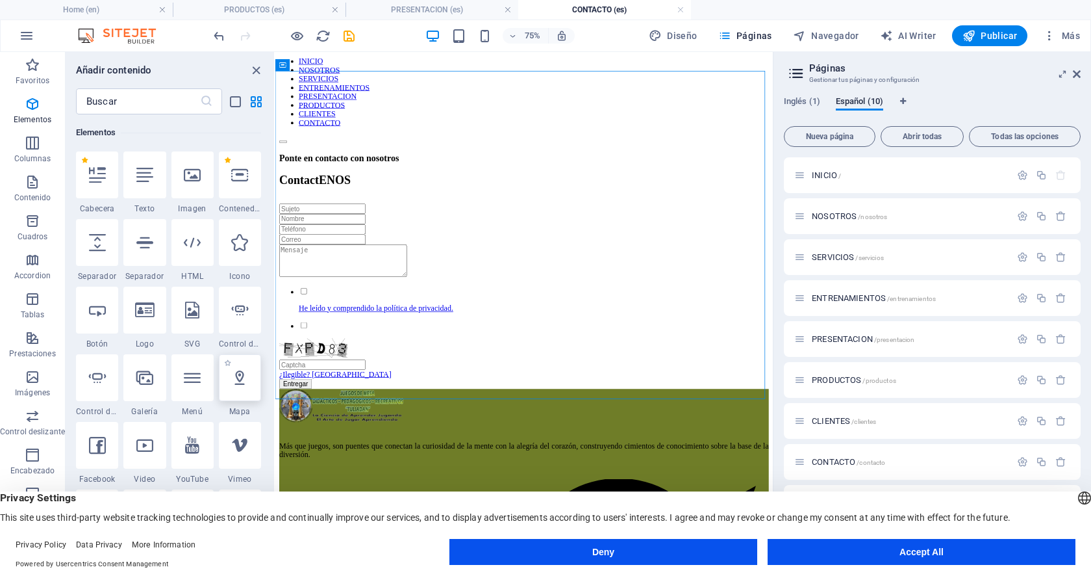
click at [242, 383] on icon at bounding box center [239, 377] width 17 height 17
select select "1"
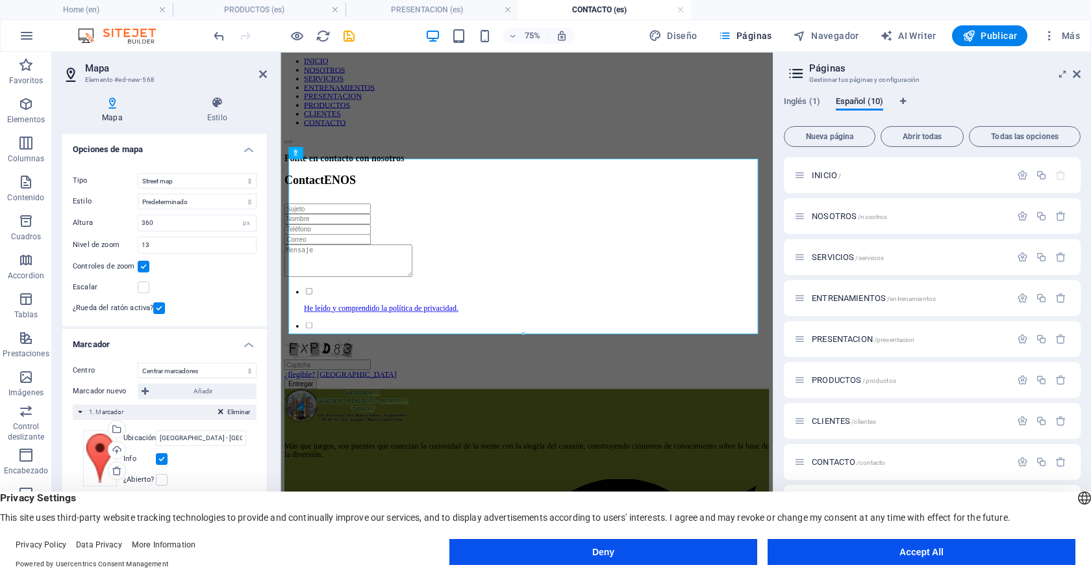
scroll to position [0, 0]
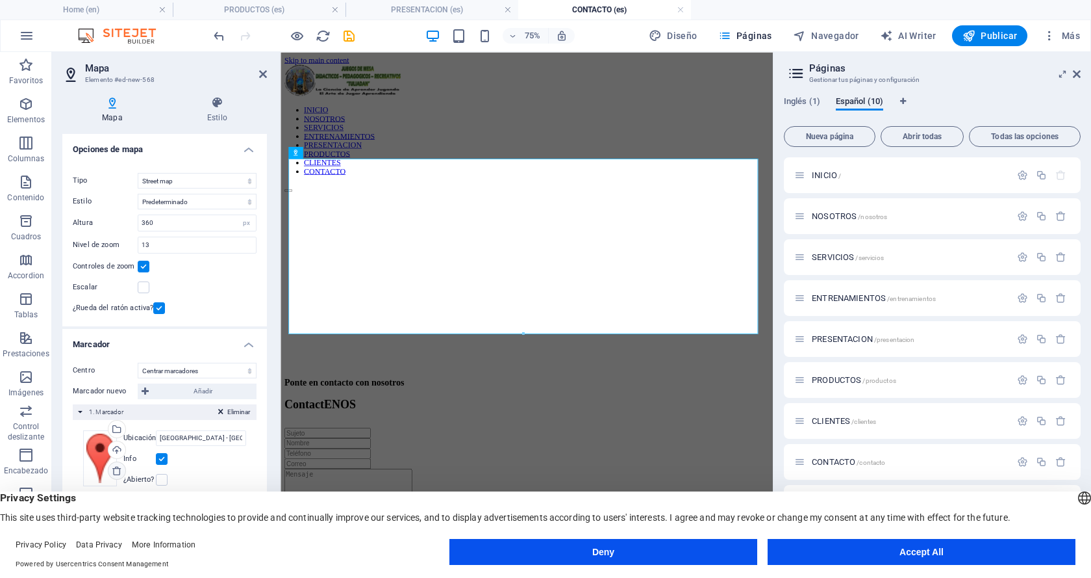
click at [118, 470] on icon at bounding box center [117, 470] width 10 height 10
click at [854, 544] on button "Accept All" at bounding box center [922, 552] width 308 height 26
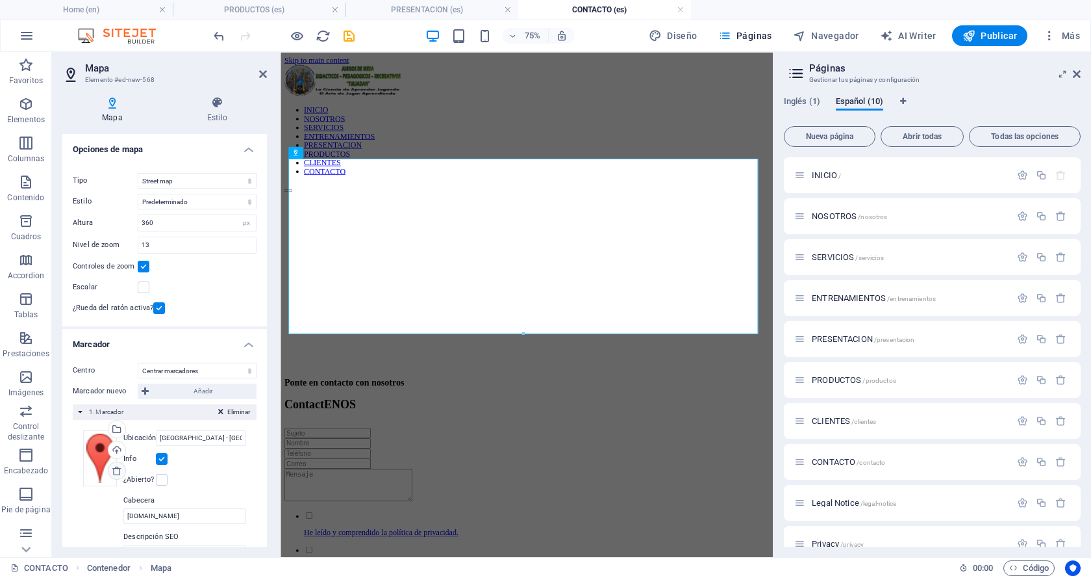
click at [115, 470] on icon at bounding box center [117, 470] width 10 height 10
click at [326, 152] on icon at bounding box center [327, 152] width 5 height 10
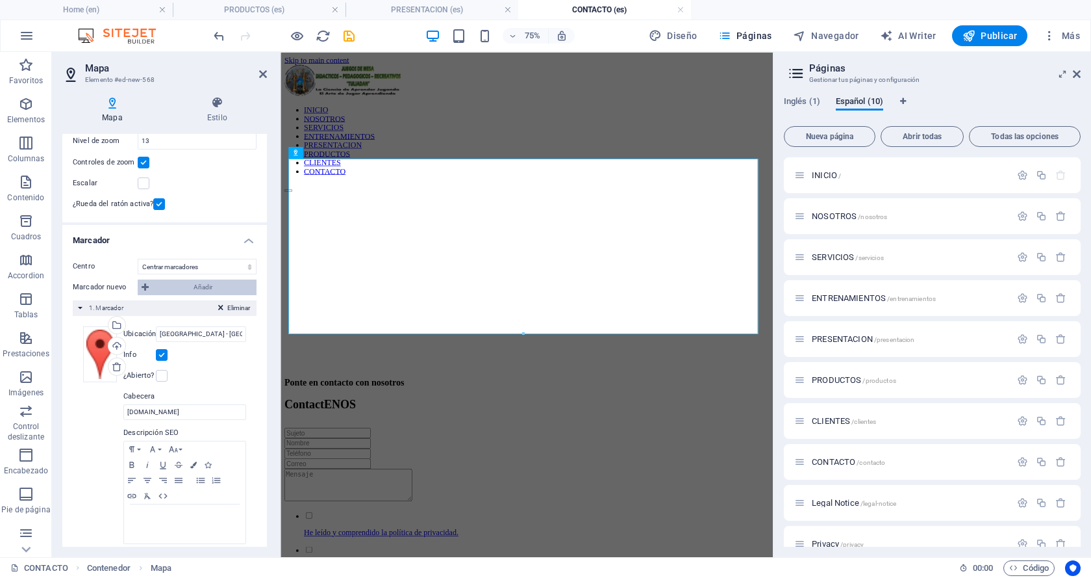
scroll to position [123, 0]
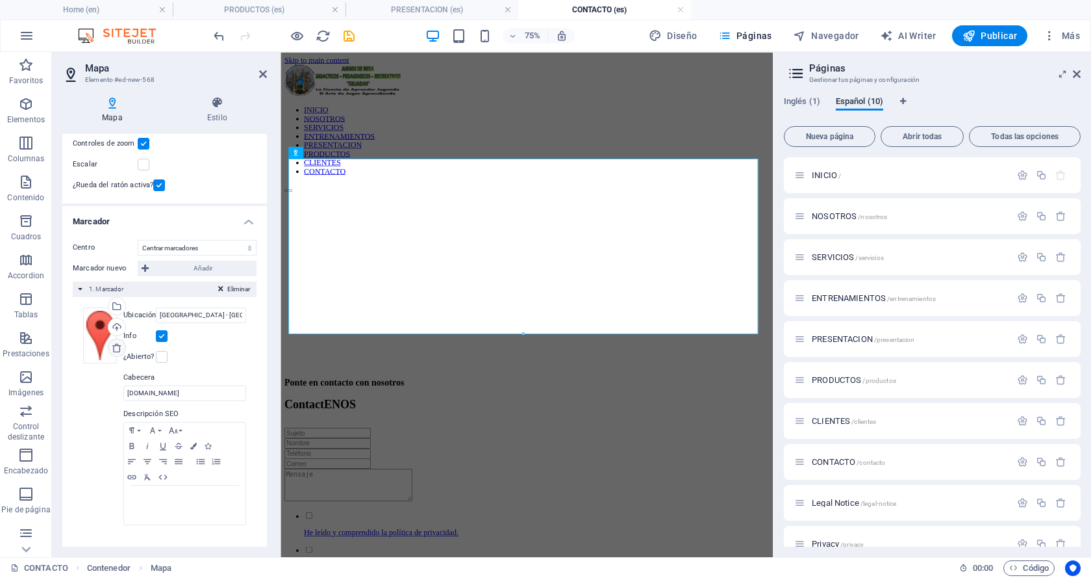
click at [115, 346] on icon at bounding box center [117, 347] width 10 height 10
click at [324, 152] on button at bounding box center [328, 153] width 12 height 12
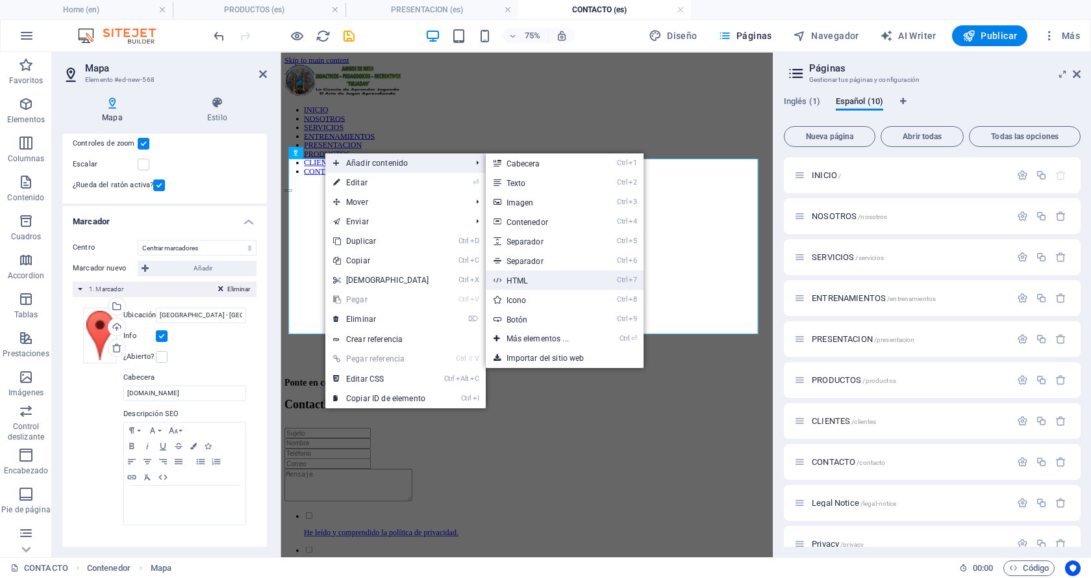
click at [523, 277] on link "Ctrl 7 HTML" at bounding box center [540, 279] width 109 height 19
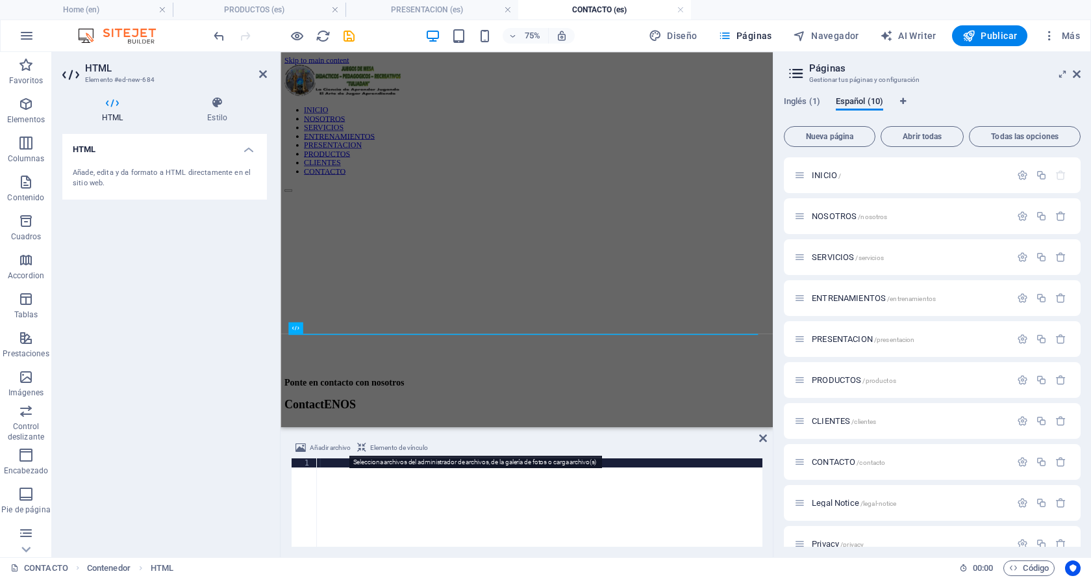
click at [313, 445] on span "Añadir archivo" at bounding box center [330, 448] width 41 height 16
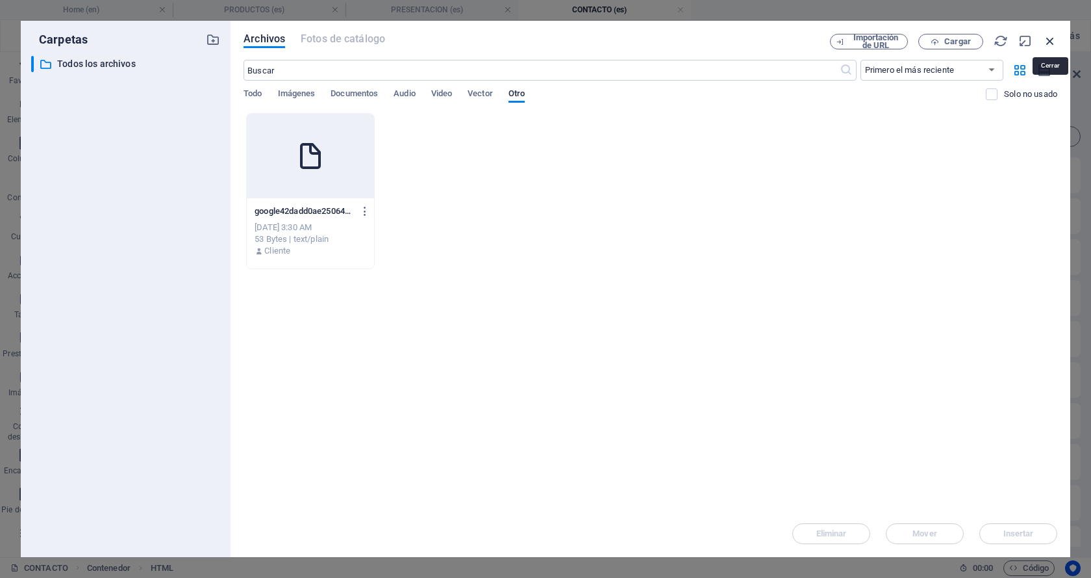
click at [1048, 40] on icon "button" at bounding box center [1050, 41] width 14 height 14
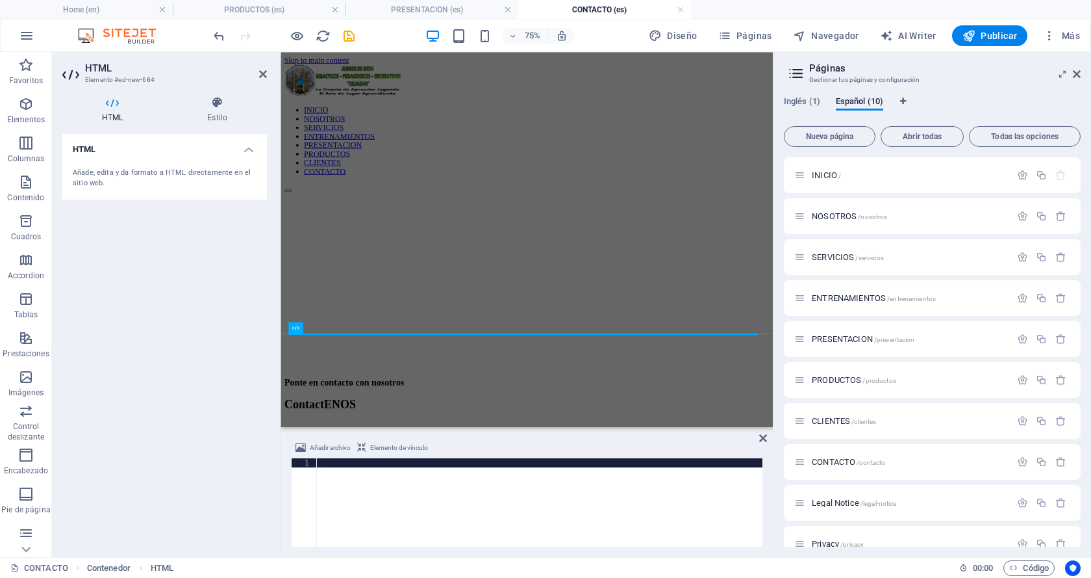
click at [394, 448] on span "Elemento de vínculo" at bounding box center [399, 448] width 58 height 16
click at [114, 111] on h4 "HTML" at bounding box center [114, 109] width 105 height 27
click at [248, 152] on h4 "HTML" at bounding box center [164, 145] width 205 height 23
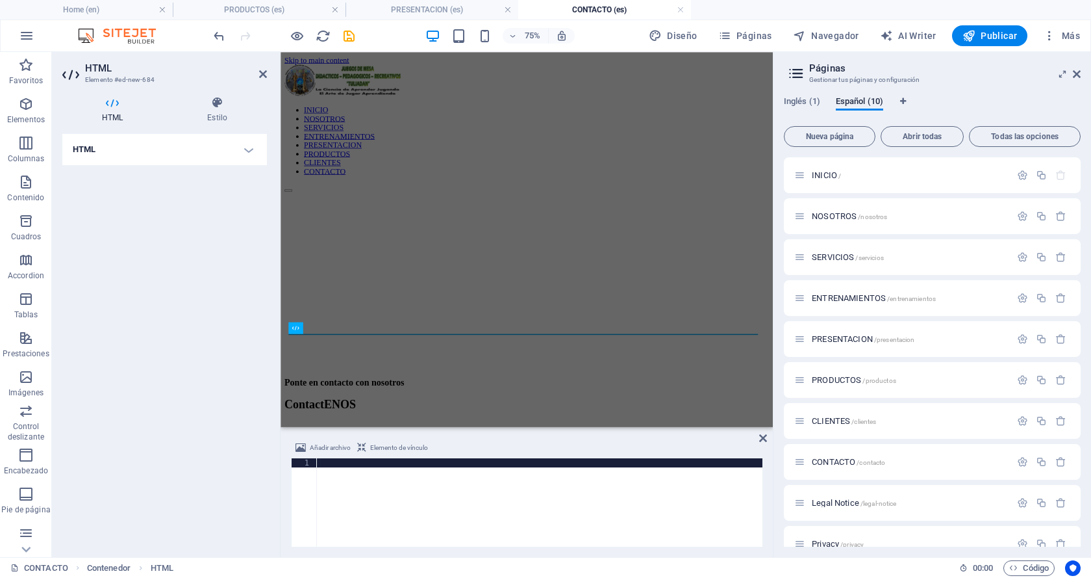
click at [248, 152] on h4 "HTML" at bounding box center [164, 149] width 205 height 31
click at [331, 153] on icon at bounding box center [327, 152] width 5 height 10
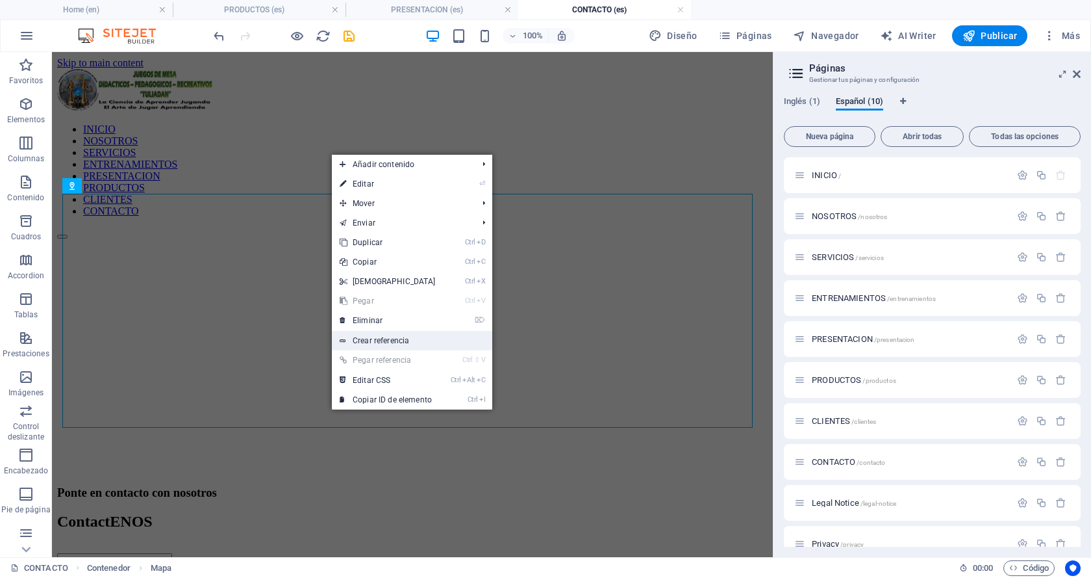
click at [364, 340] on link "Crear referencia" at bounding box center [412, 340] width 160 height 19
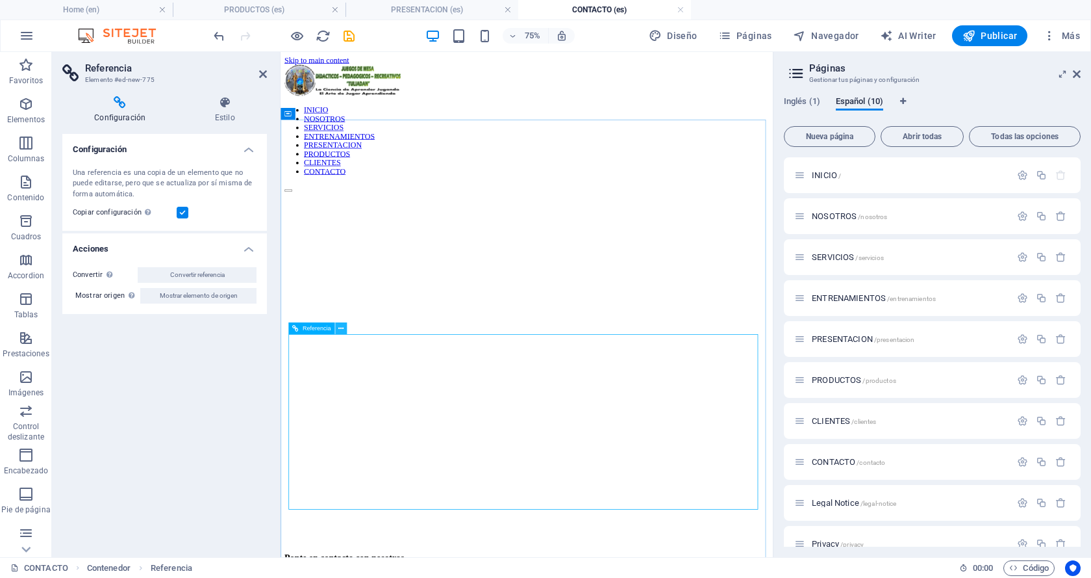
click at [342, 328] on icon at bounding box center [340, 328] width 5 height 10
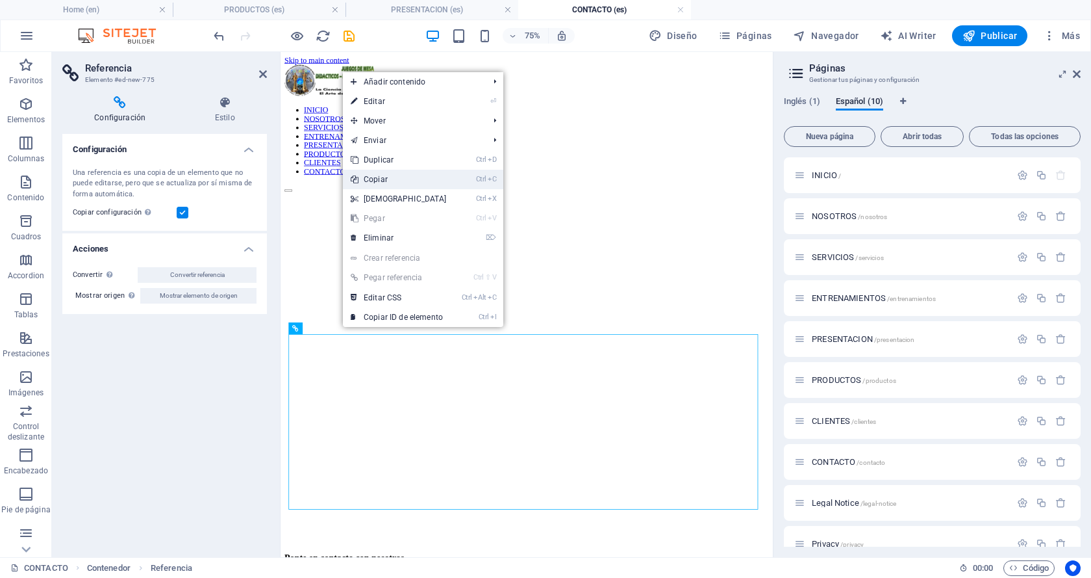
click at [385, 179] on link "Ctrl C Copiar" at bounding box center [399, 179] width 112 height 19
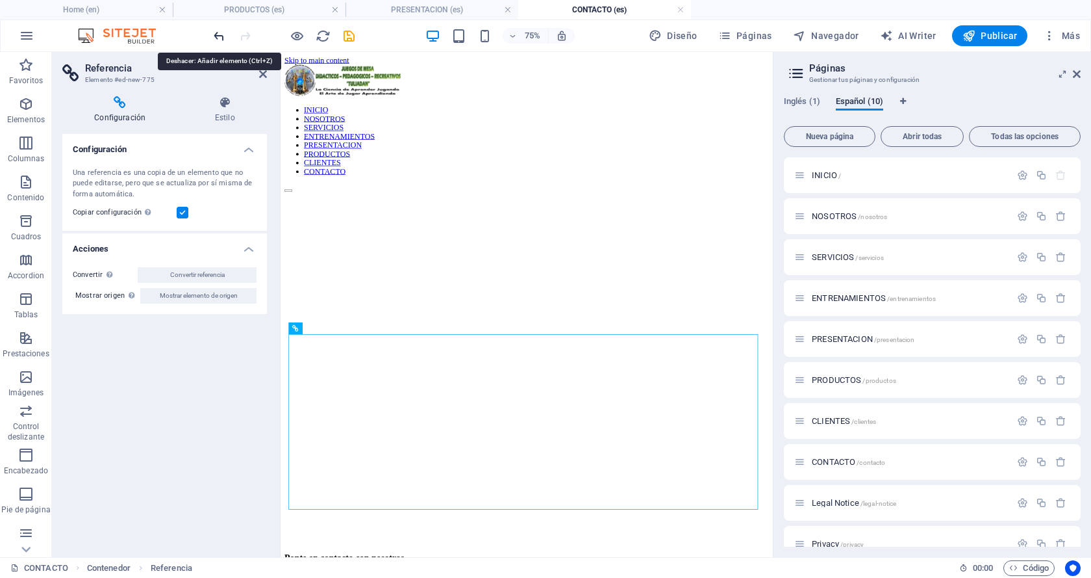
click at [217, 37] on icon "undo" at bounding box center [219, 36] width 15 height 15
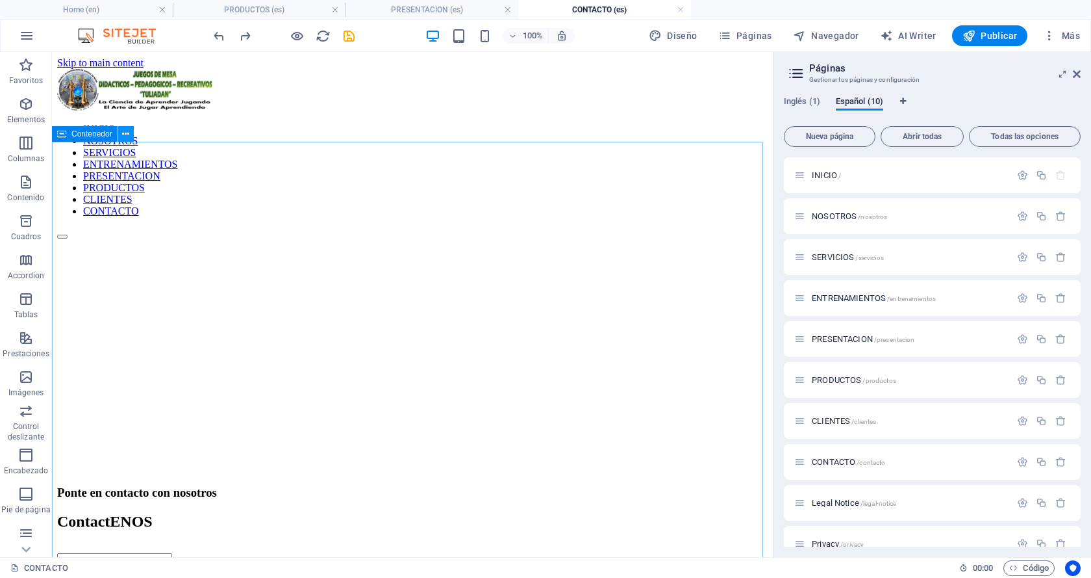
click at [127, 132] on icon at bounding box center [125, 134] width 7 height 14
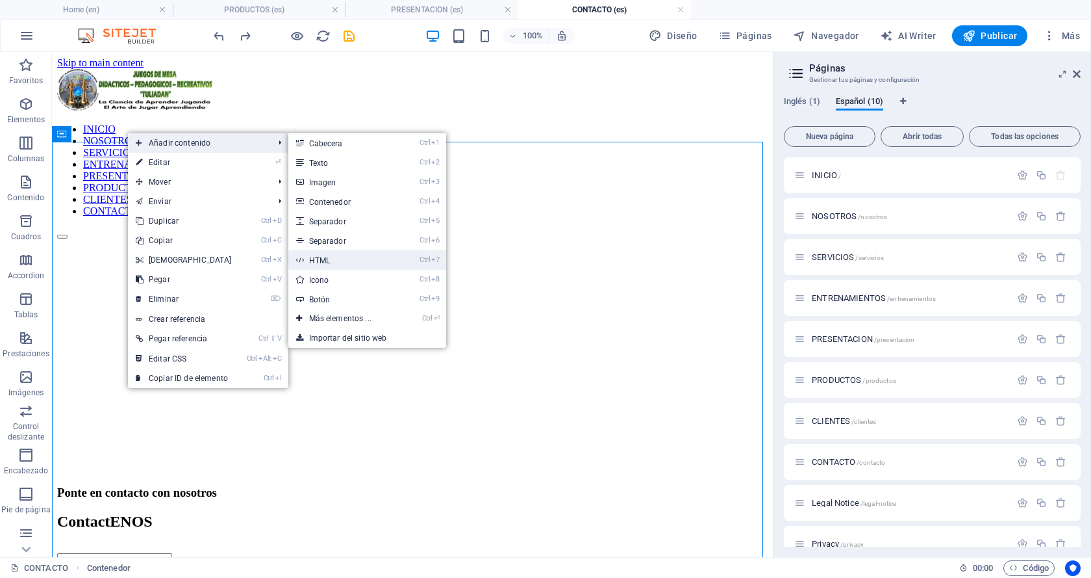
click at [322, 260] on link "Ctrl 7 HTML" at bounding box center [342, 259] width 109 height 19
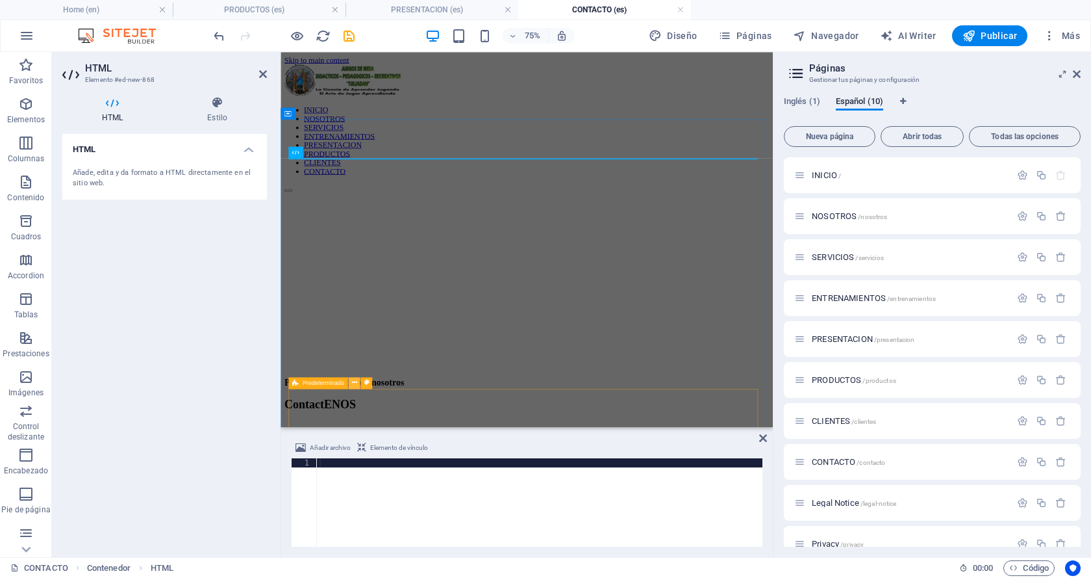
click at [354, 381] on icon at bounding box center [353, 382] width 5 height 10
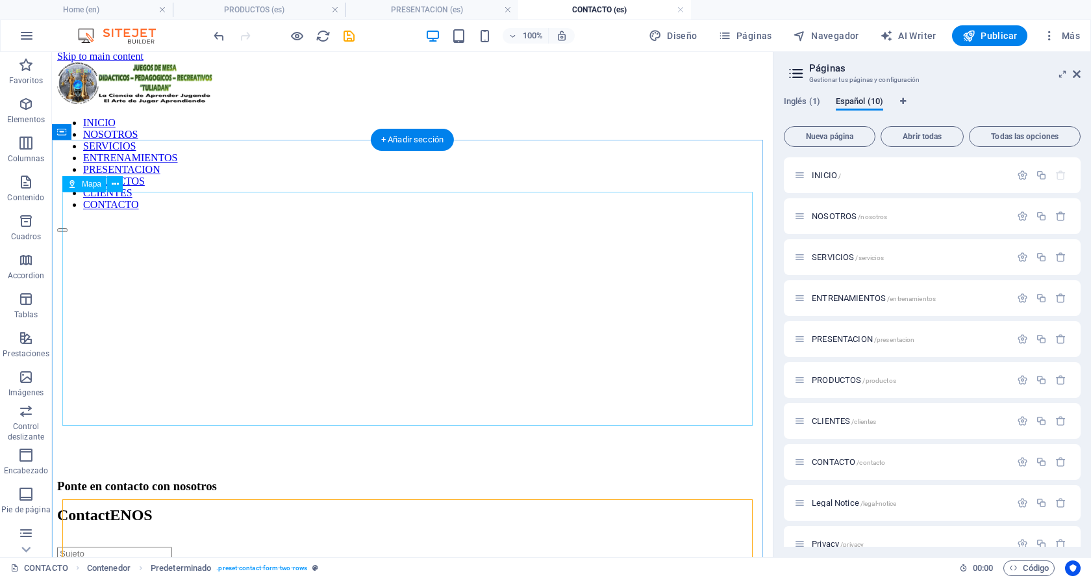
scroll to position [0, 0]
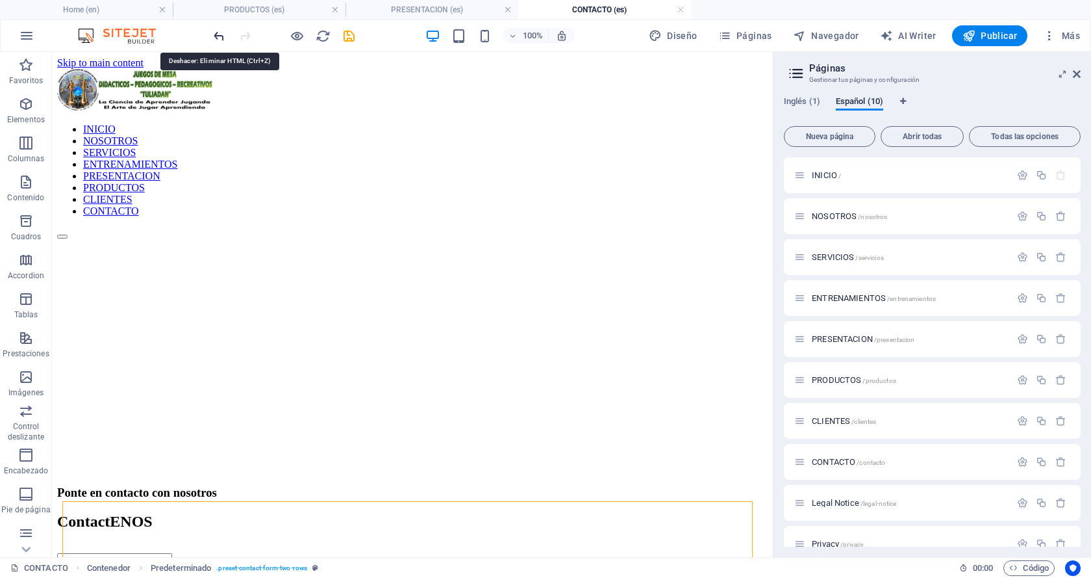
click at [218, 38] on icon "undo" at bounding box center [219, 36] width 15 height 15
click at [113, 185] on icon at bounding box center [115, 186] width 7 height 14
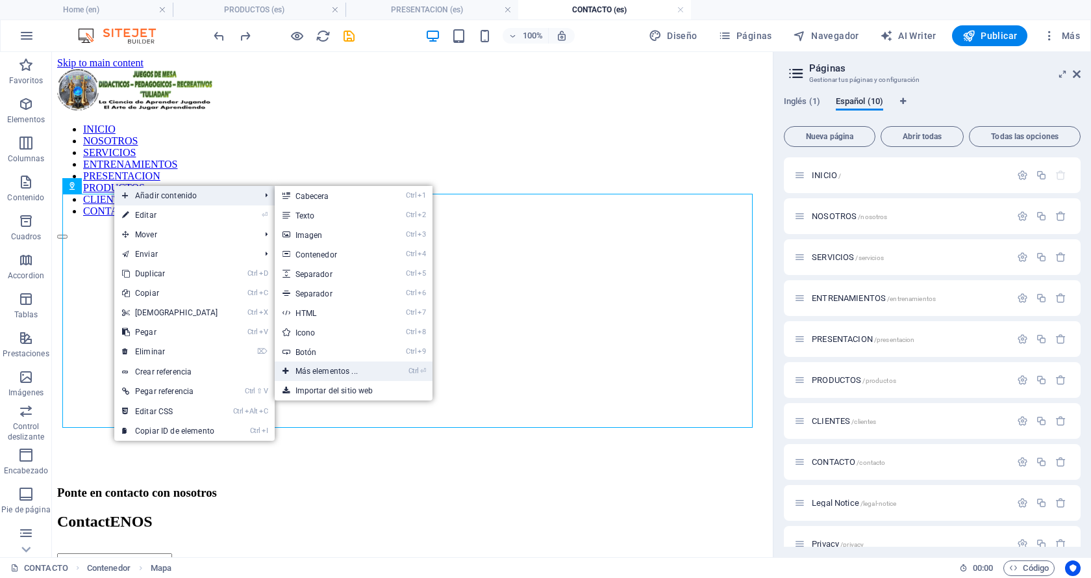
click at [324, 370] on link "Ctrl ⏎ Más elementos ..." at bounding box center [329, 370] width 109 height 19
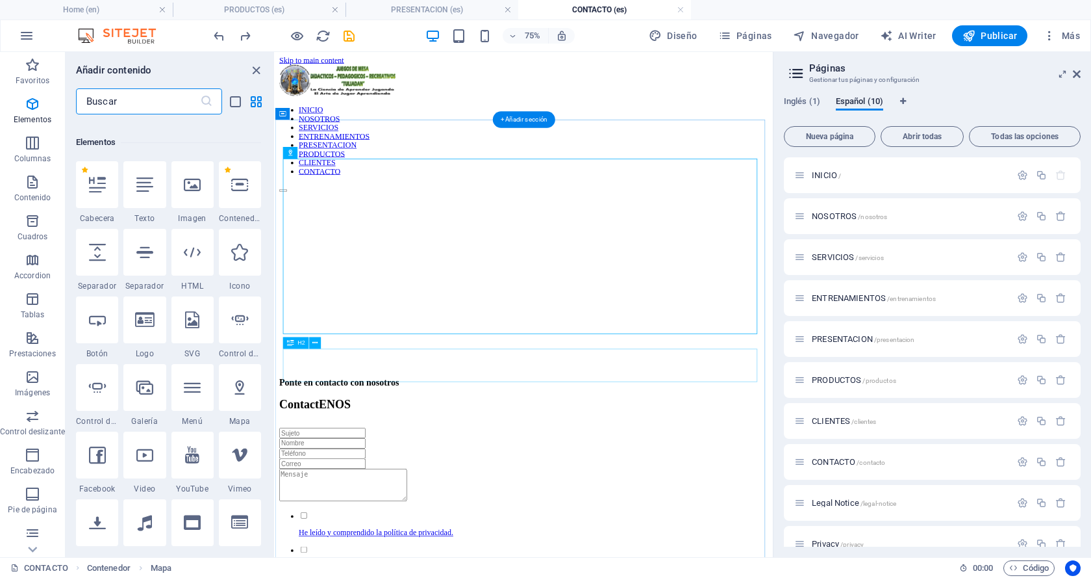
scroll to position [245, 0]
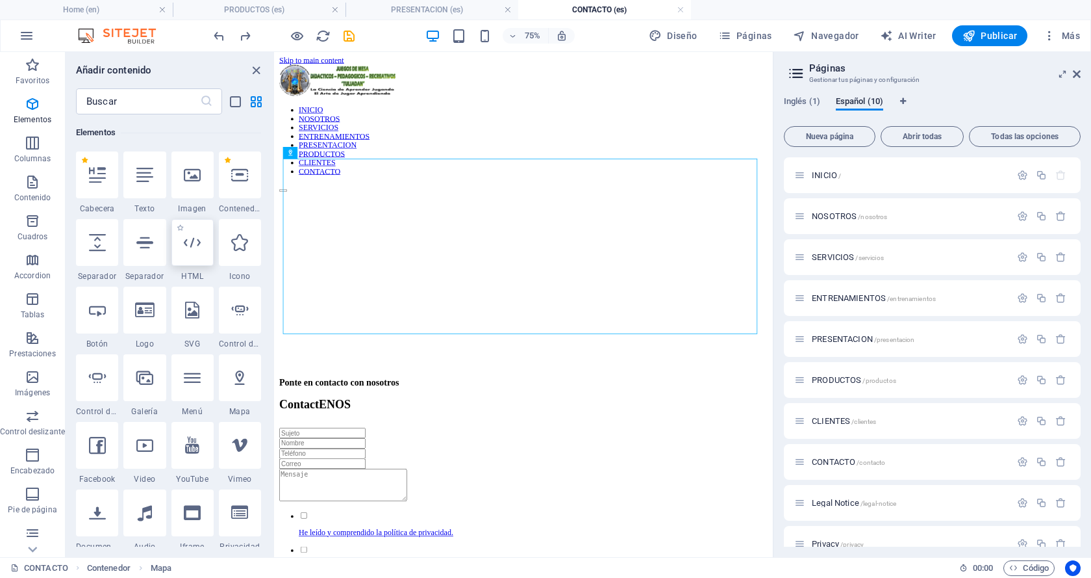
click at [197, 253] on div at bounding box center [193, 242] width 42 height 47
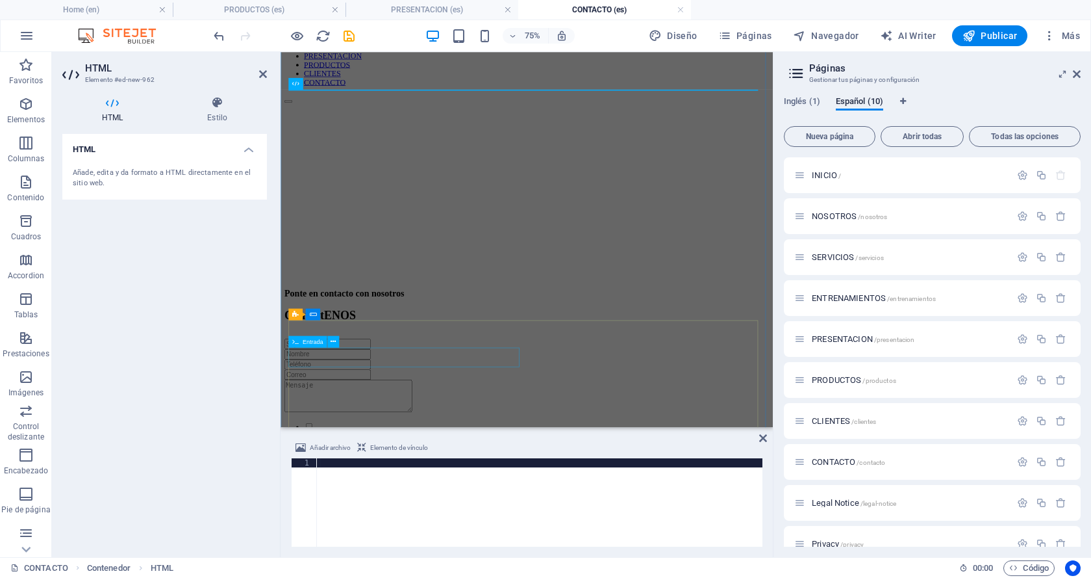
scroll to position [130, 0]
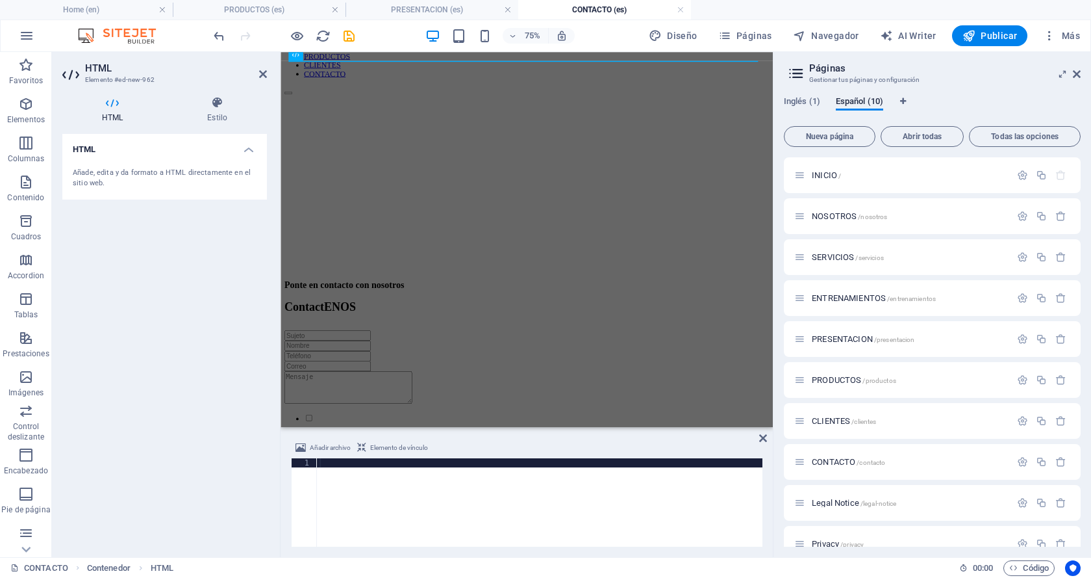
click at [344, 462] on div at bounding box center [540, 511] width 446 height 107
paste textarea "[URL][DOMAIN_NAME]"
type textarea "[URL][DOMAIN_NAME]"
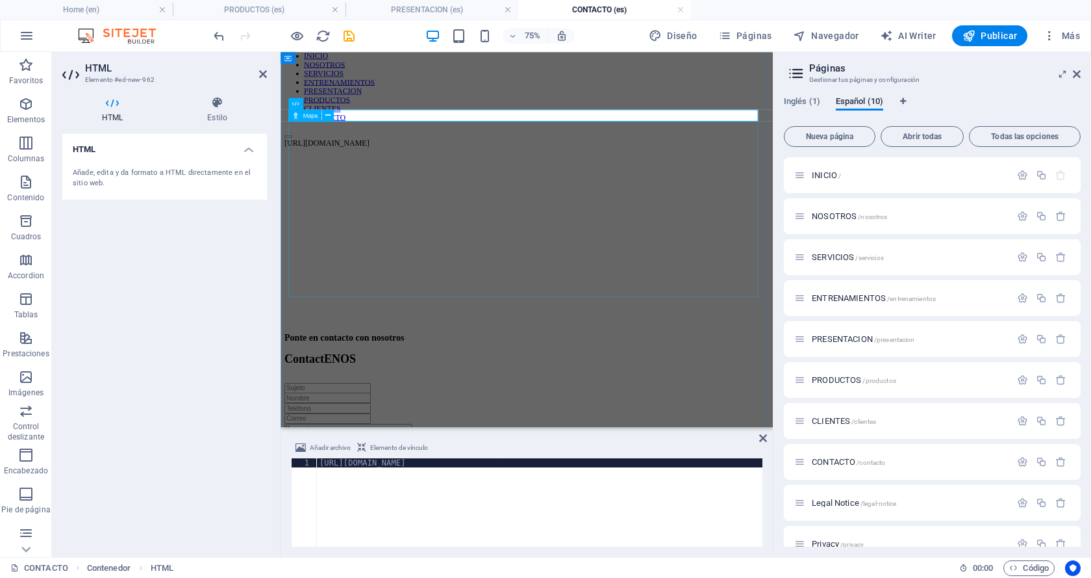
scroll to position [65, 0]
click at [616, 528] on div "[URL][DOMAIN_NAME]" at bounding box center [540, 511] width 446 height 107
click at [264, 75] on icon at bounding box center [263, 74] width 8 height 10
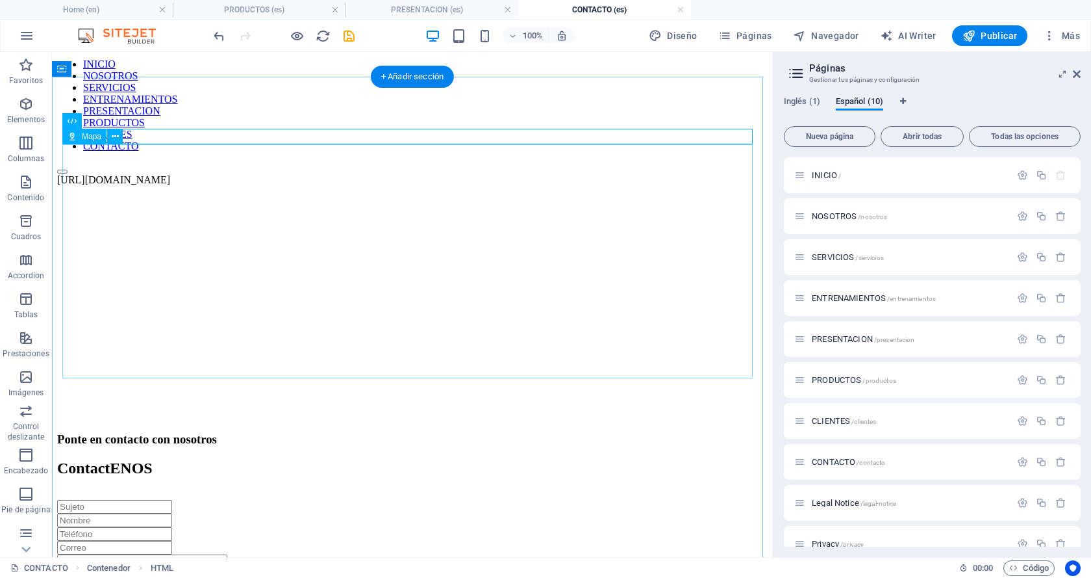
click at [313, 204] on div at bounding box center [412, 303] width 711 height 234
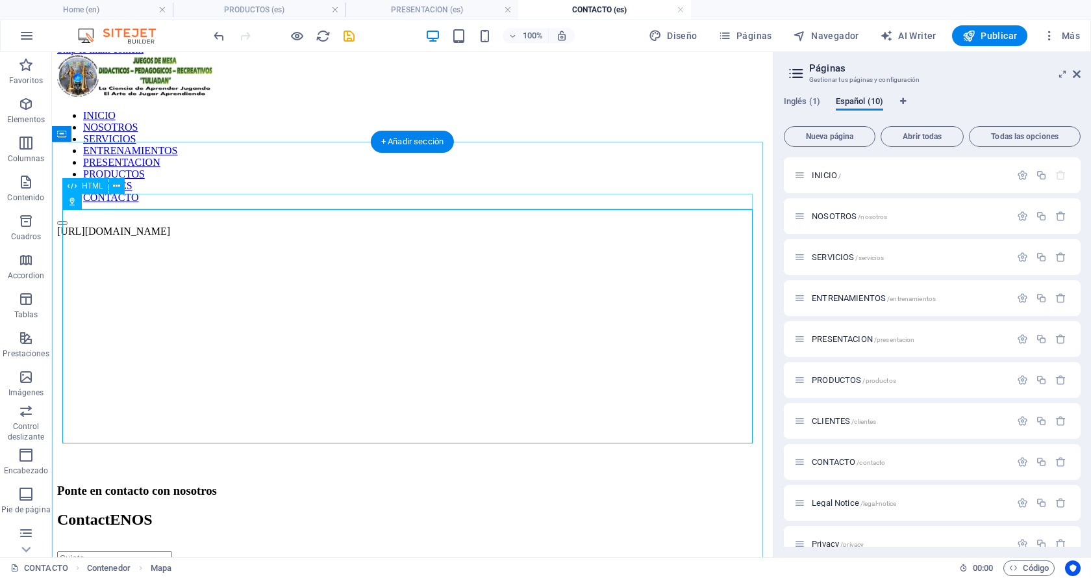
scroll to position [0, 0]
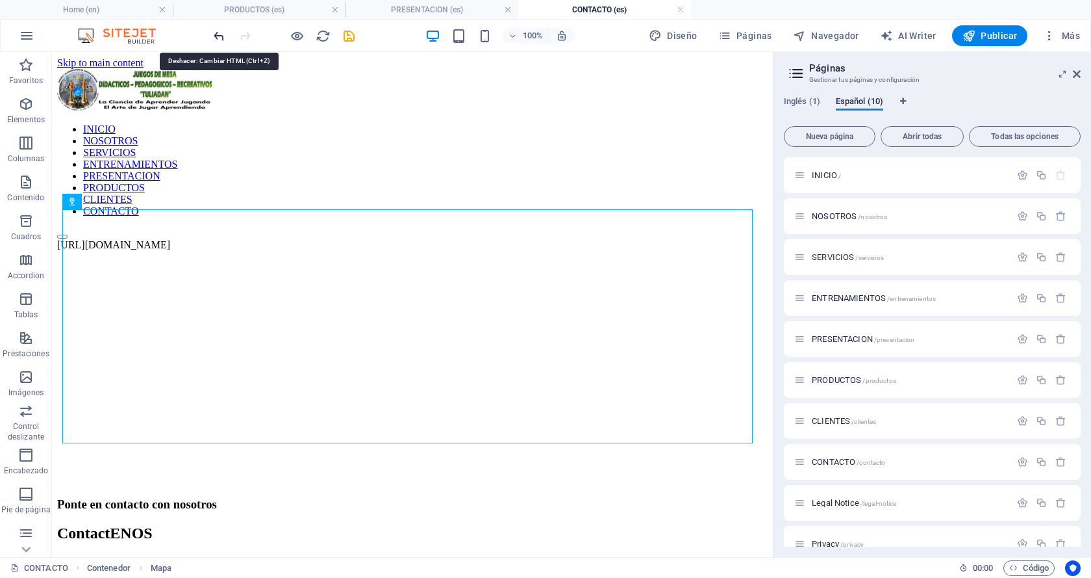
click at [216, 38] on icon "undo" at bounding box center [219, 36] width 15 height 15
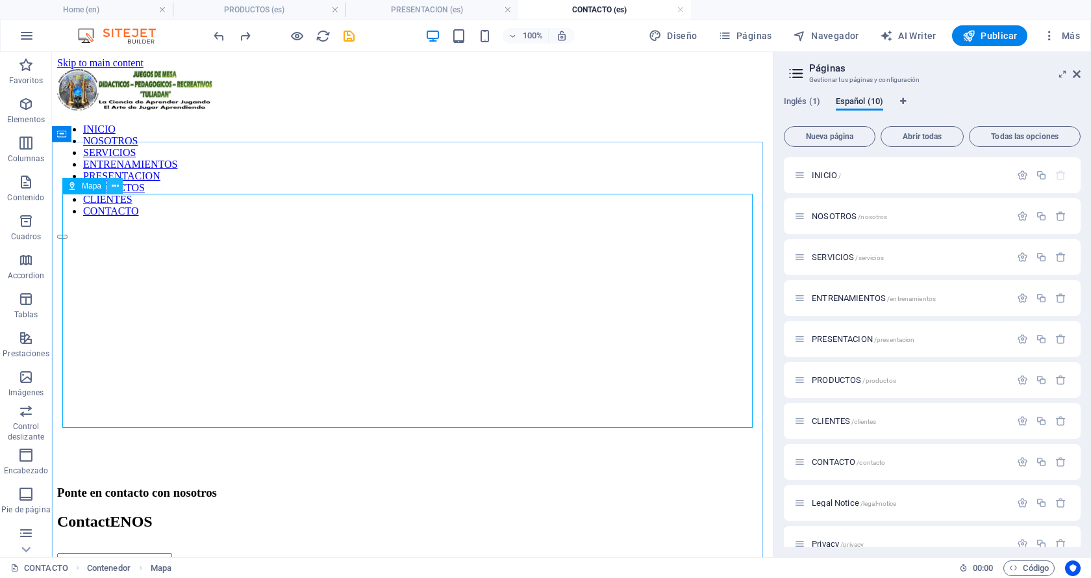
click at [112, 186] on icon at bounding box center [115, 186] width 7 height 14
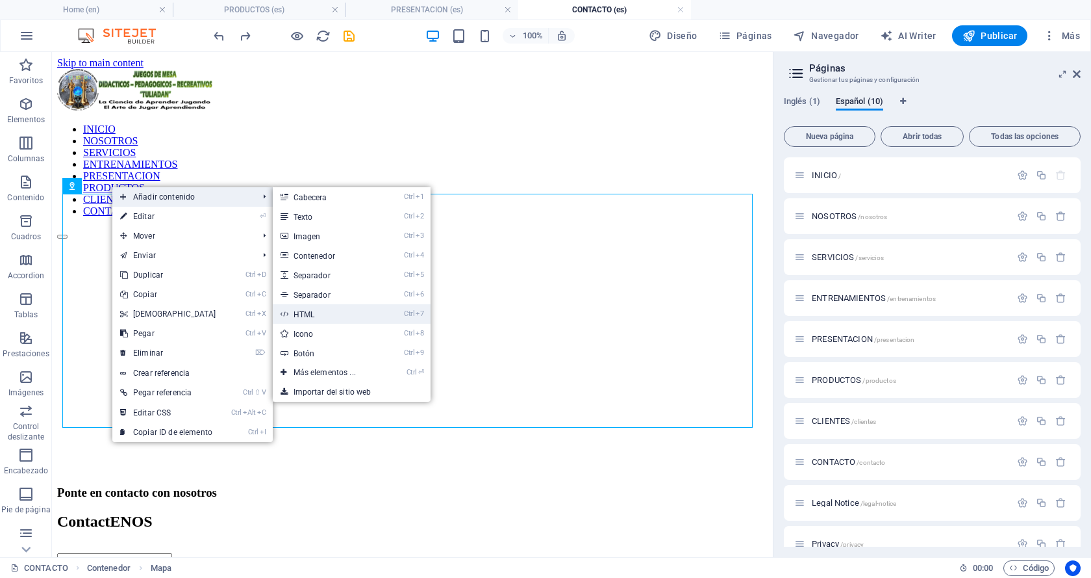
click at [312, 310] on link "Ctrl 7 HTML" at bounding box center [327, 313] width 109 height 19
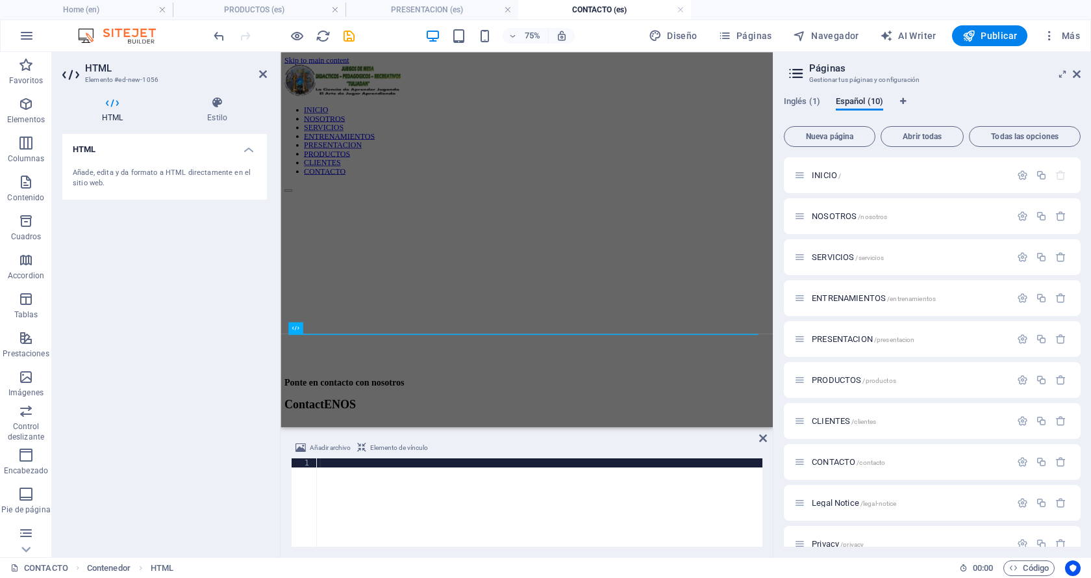
click at [332, 464] on div at bounding box center [540, 511] width 446 height 107
type textarea "<iframe src="[URL][DOMAIN_NAME]" width="600" height="450" style="border:0;" all…"
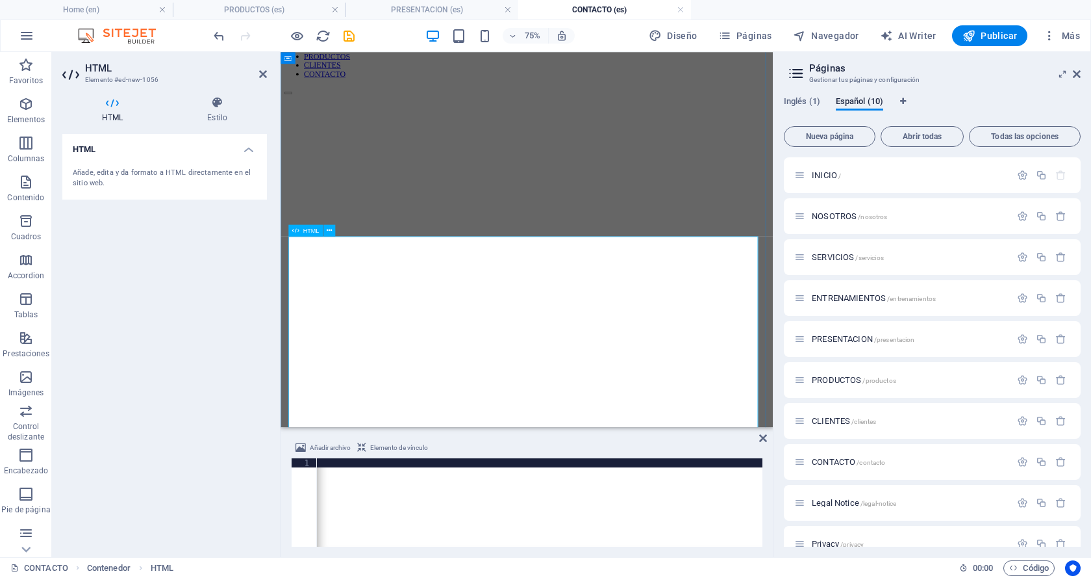
scroll to position [195, 0]
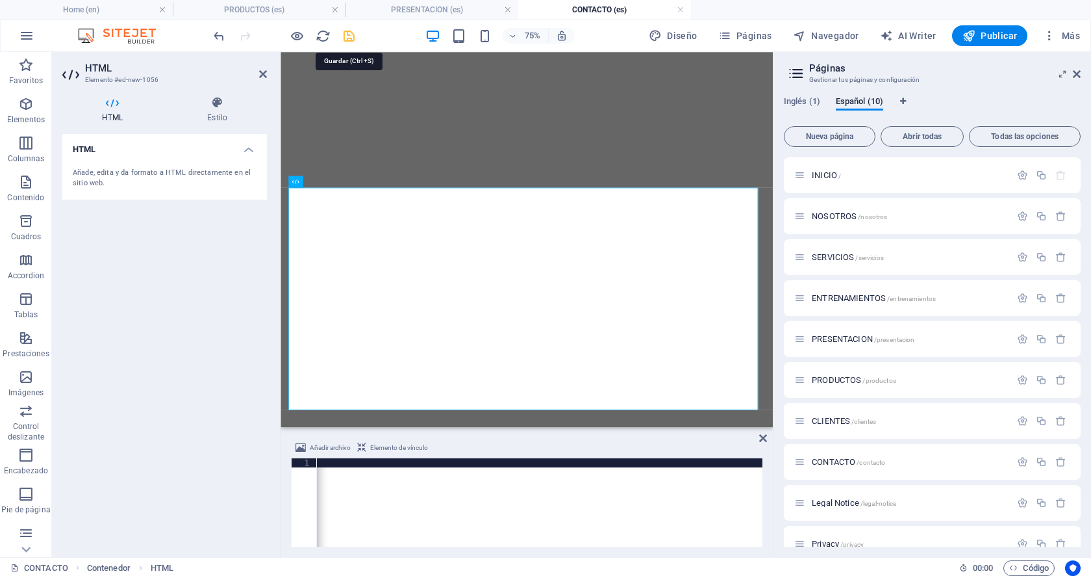
click at [349, 37] on icon "save" at bounding box center [349, 36] width 15 height 15
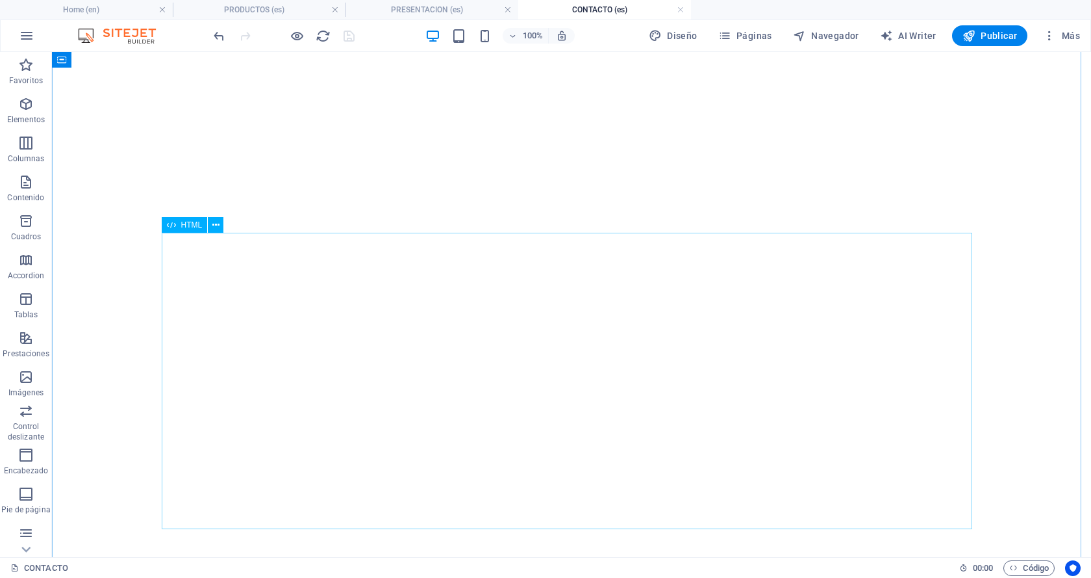
click at [431, 299] on div at bounding box center [571, 425] width 1029 height 295
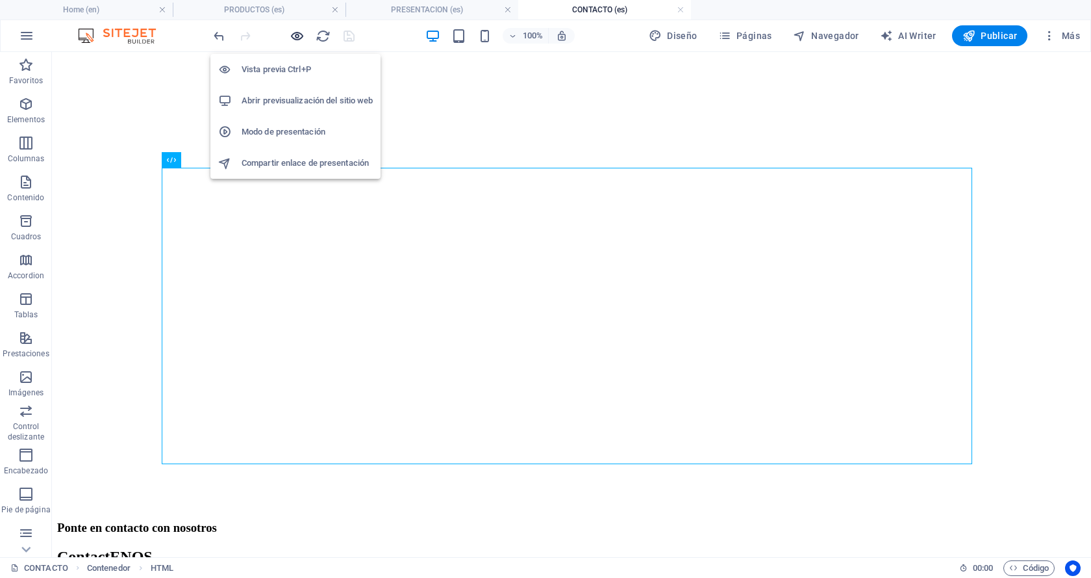
click at [298, 36] on icon "button" at bounding box center [297, 36] width 15 height 15
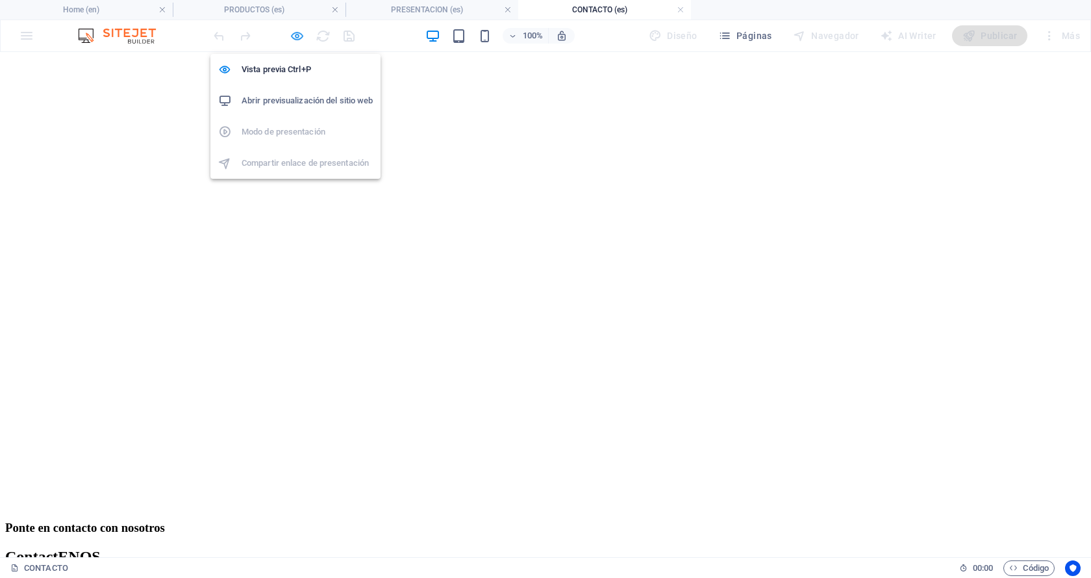
click at [294, 38] on icon "button" at bounding box center [297, 36] width 15 height 15
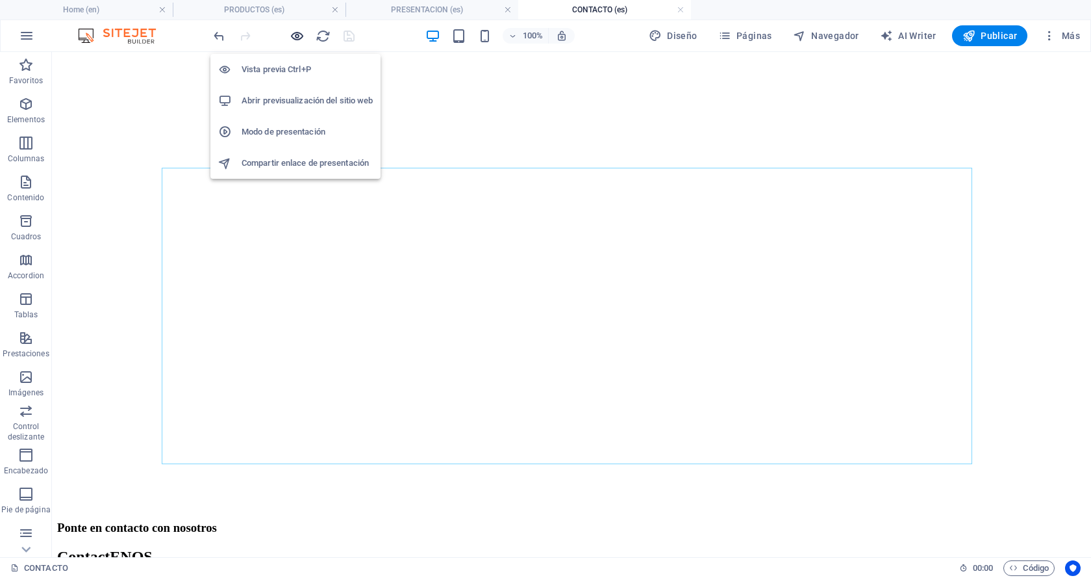
click at [299, 40] on icon "button" at bounding box center [297, 36] width 15 height 15
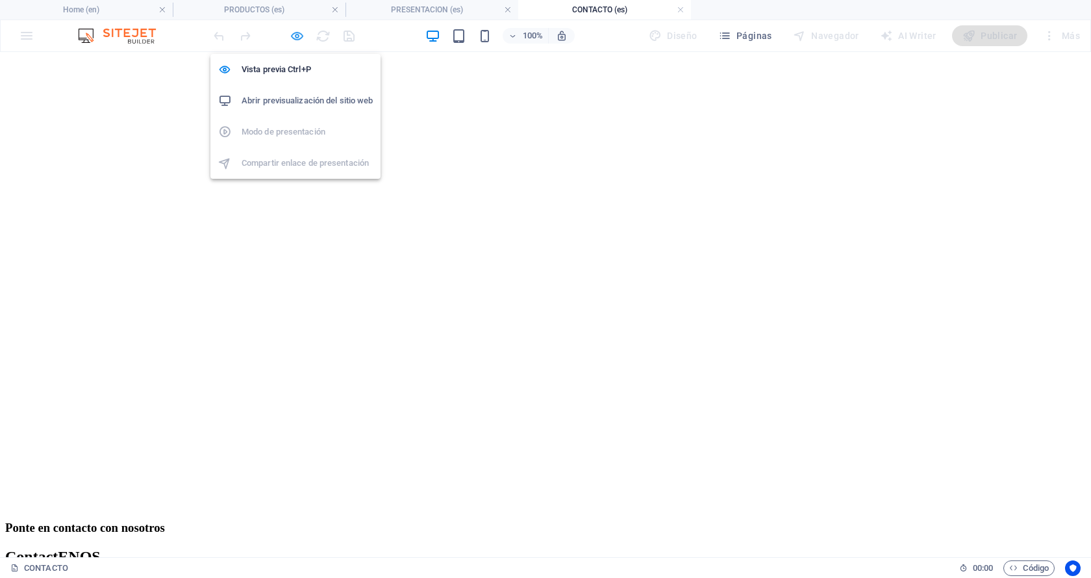
click at [299, 40] on icon "button" at bounding box center [297, 36] width 15 height 15
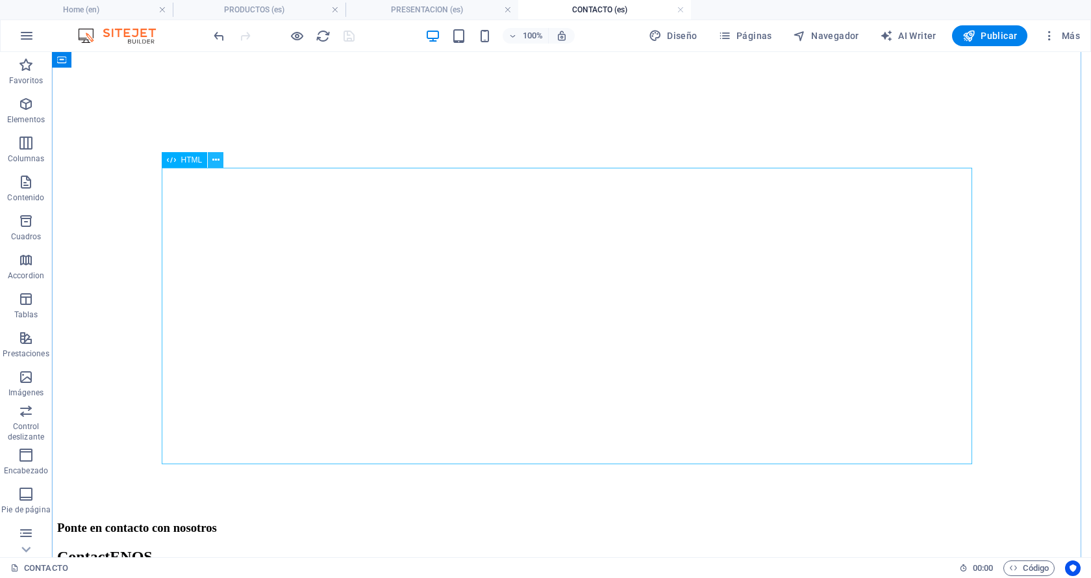
click at [217, 156] on icon at bounding box center [215, 160] width 7 height 14
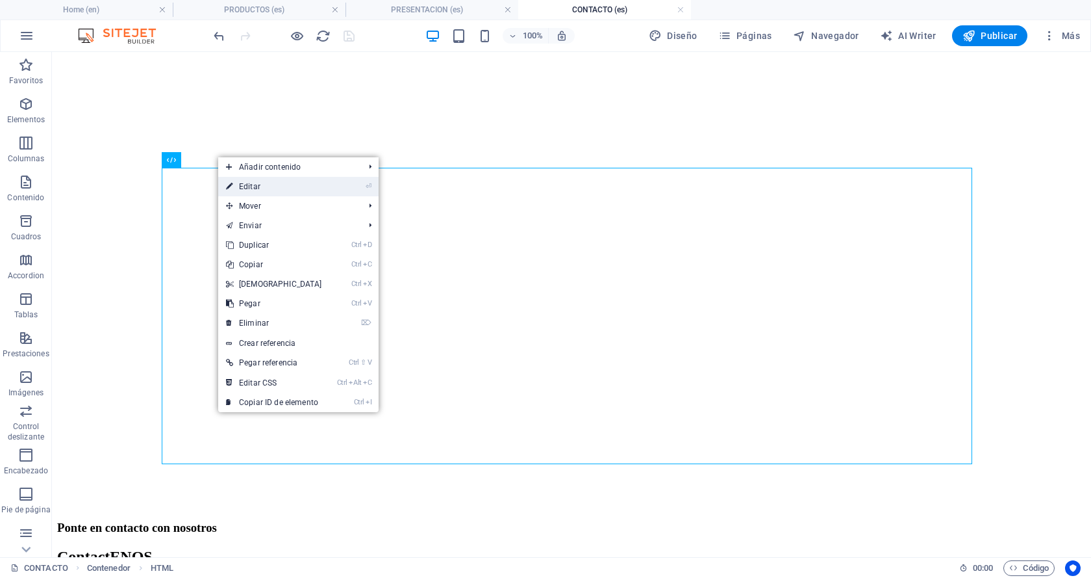
click at [251, 187] on link "⏎ Editar" at bounding box center [274, 186] width 112 height 19
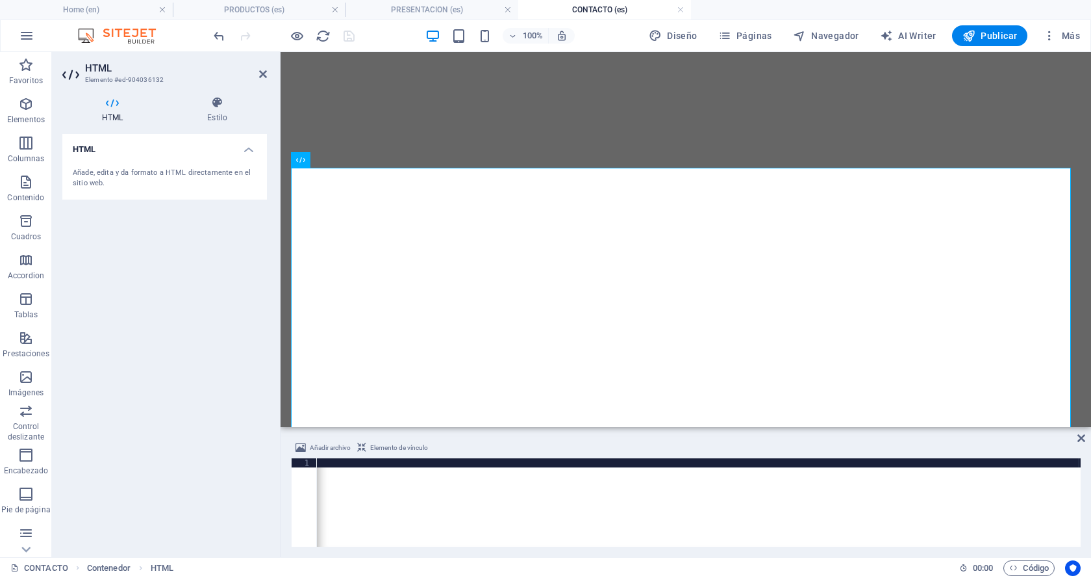
scroll to position [0, 791]
click at [346, 157] on icon at bounding box center [345, 160] width 7 height 14
click at [266, 75] on icon at bounding box center [263, 74] width 8 height 10
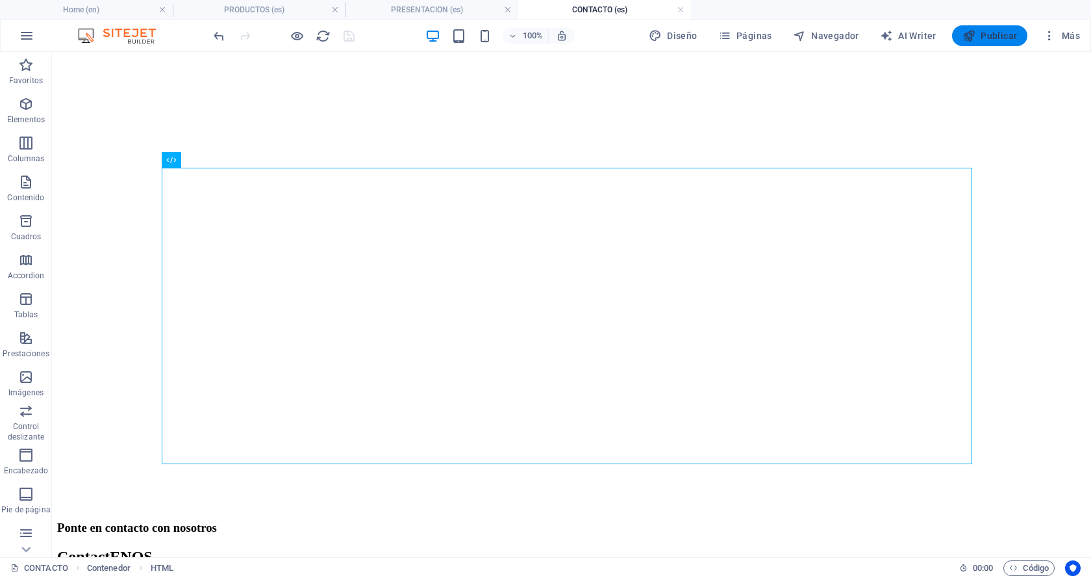
click at [982, 37] on span "Publicar" at bounding box center [990, 35] width 55 height 13
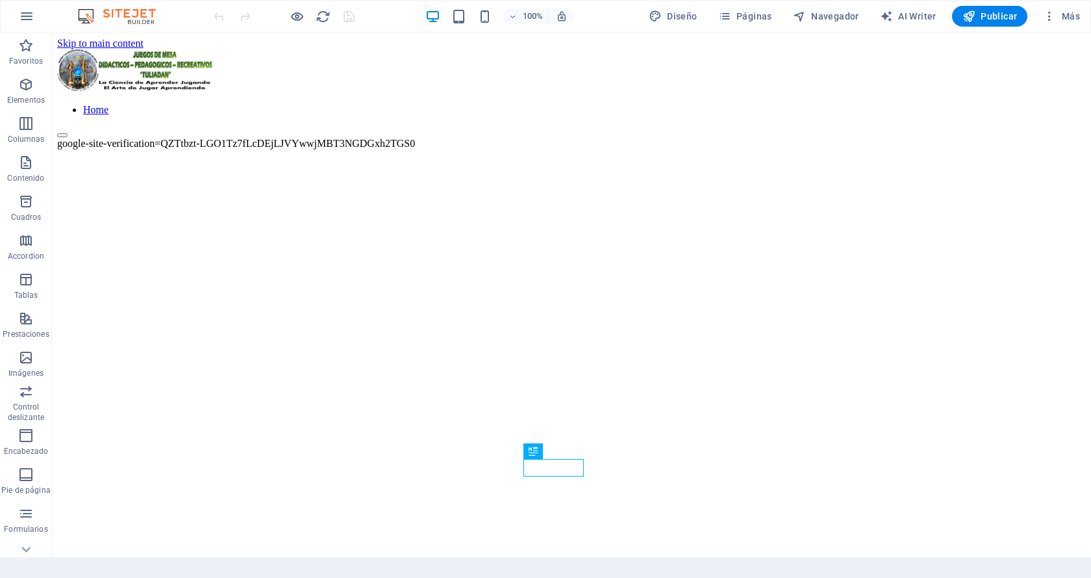
scroll to position [1616, 0]
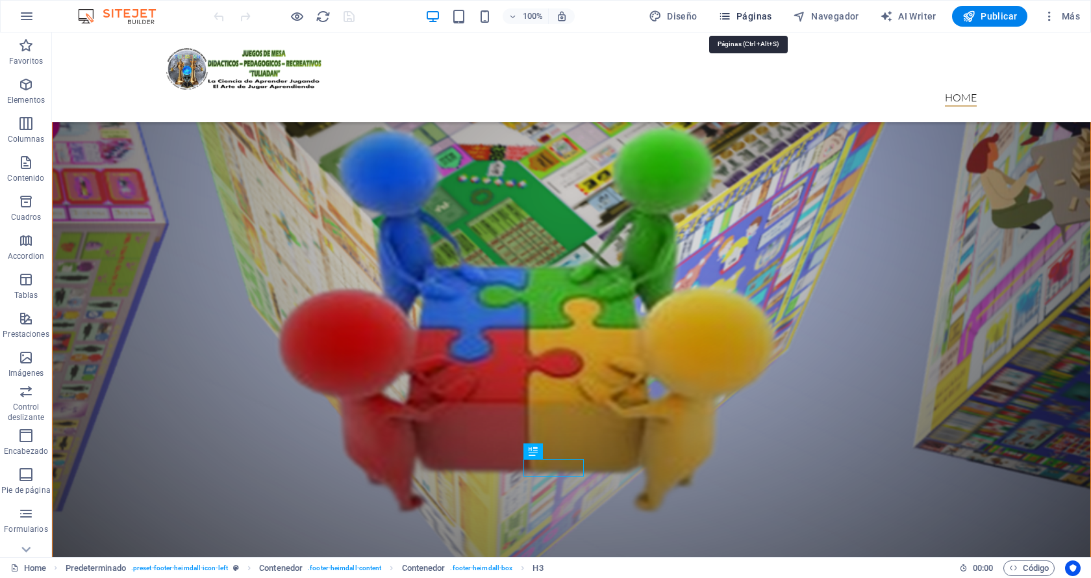
click at [755, 19] on span "Páginas" at bounding box center [746, 16] width 54 height 13
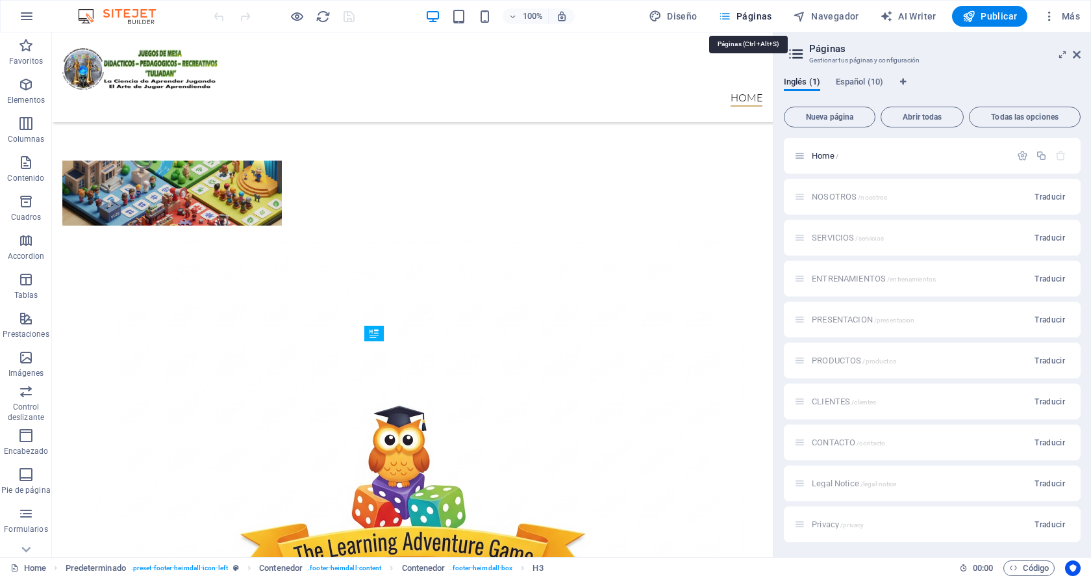
scroll to position [1329, 0]
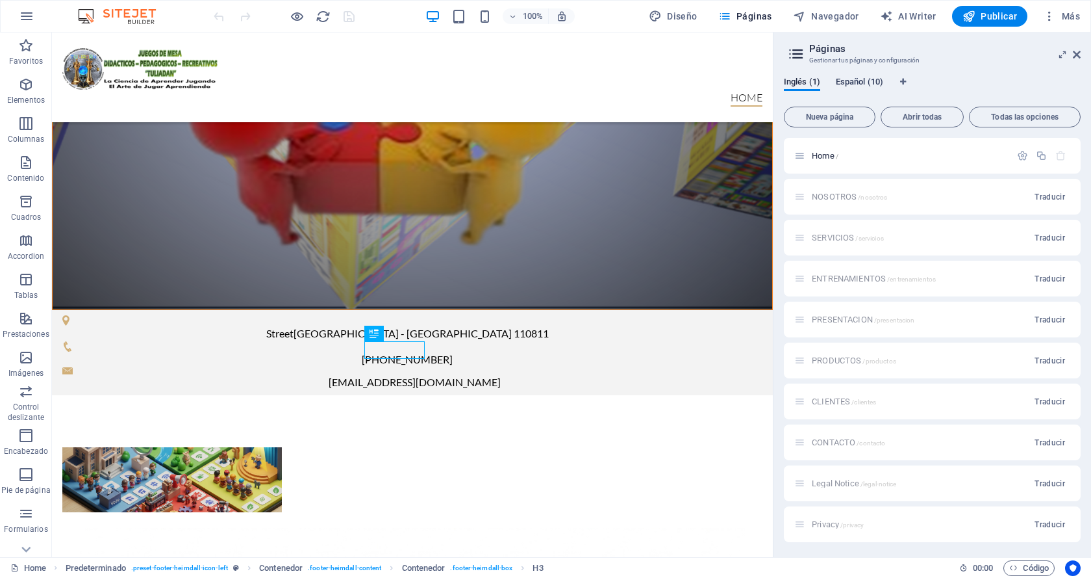
click at [864, 83] on span "Español (10)" at bounding box center [859, 83] width 47 height 18
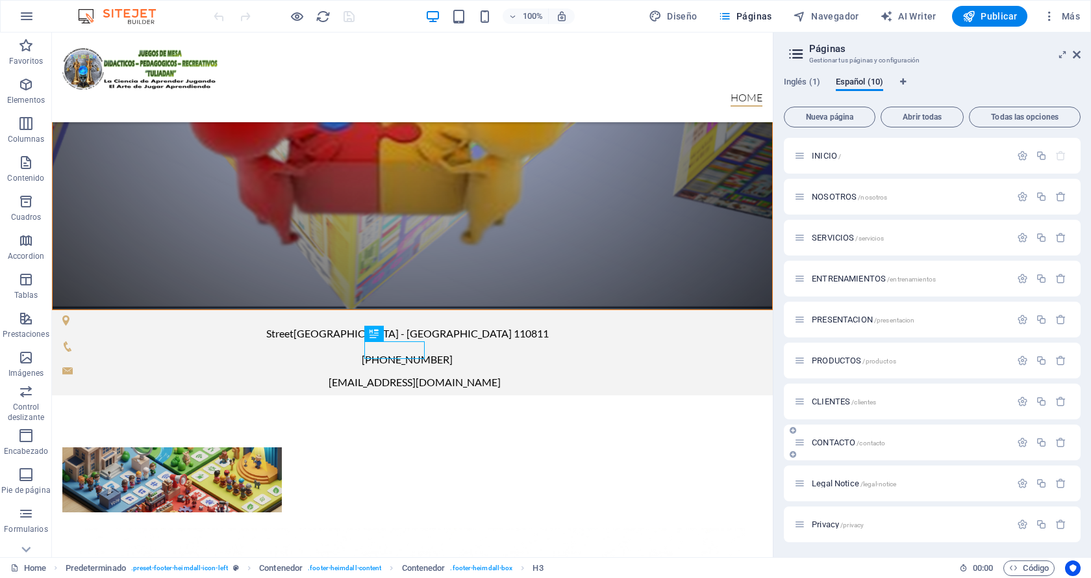
click at [838, 445] on span "CONTACTO /contacto" at bounding box center [848, 442] width 73 height 10
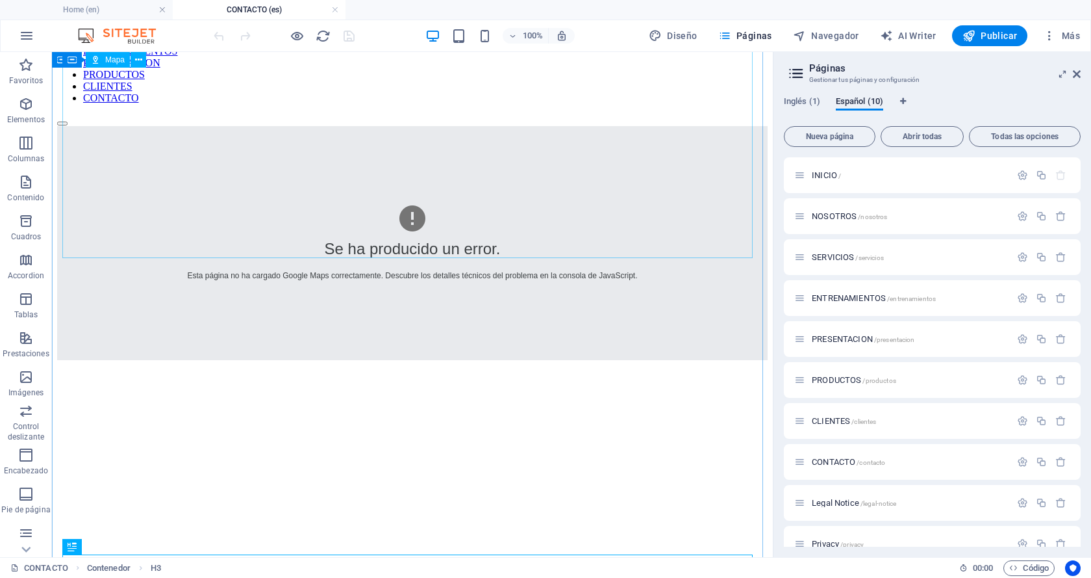
scroll to position [40, 0]
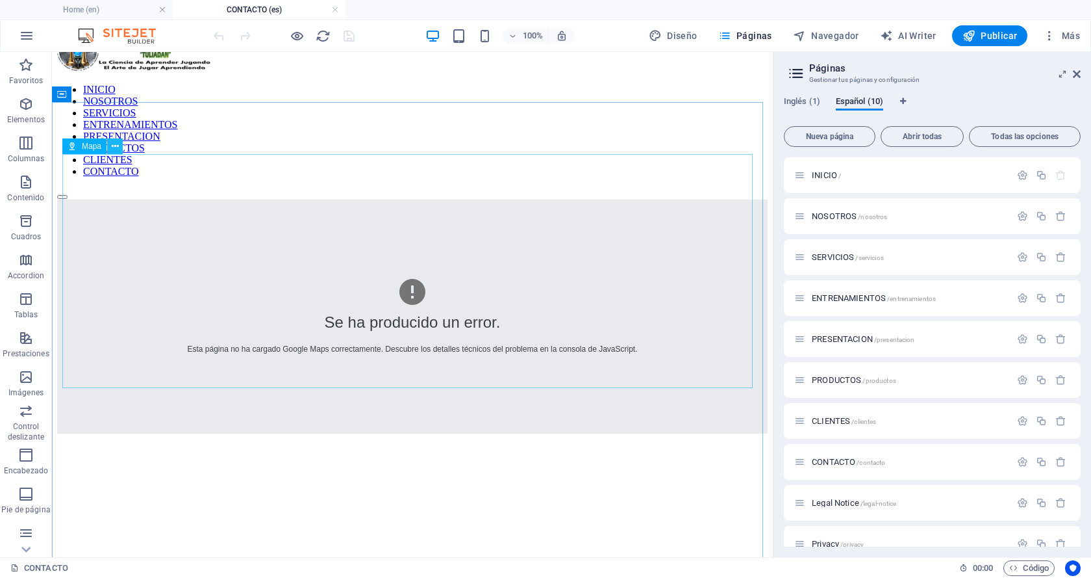
click at [114, 145] on icon at bounding box center [115, 147] width 7 height 14
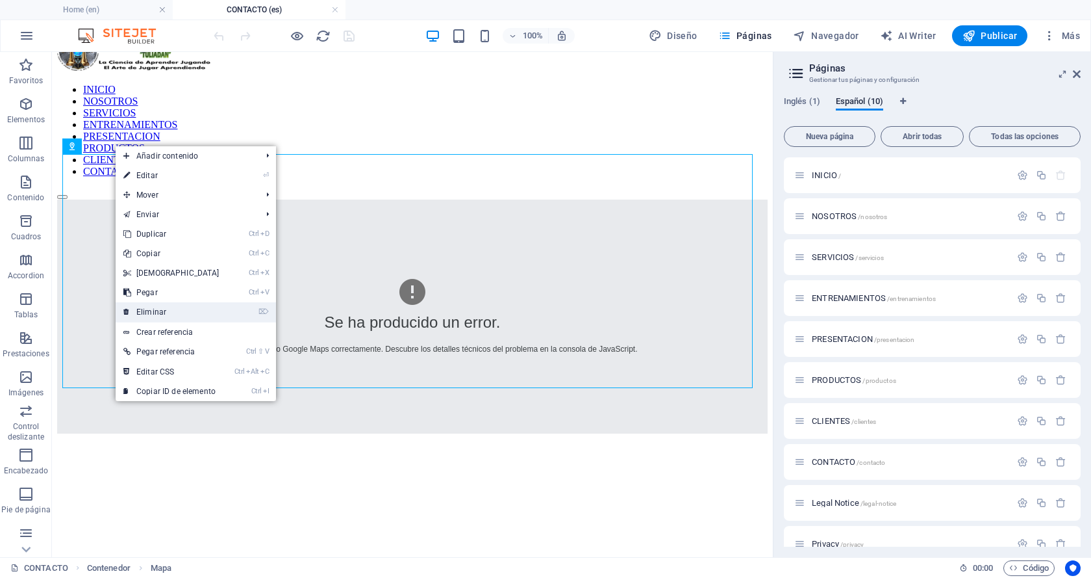
click at [142, 309] on link "⌦ Eliminar" at bounding box center [172, 311] width 112 height 19
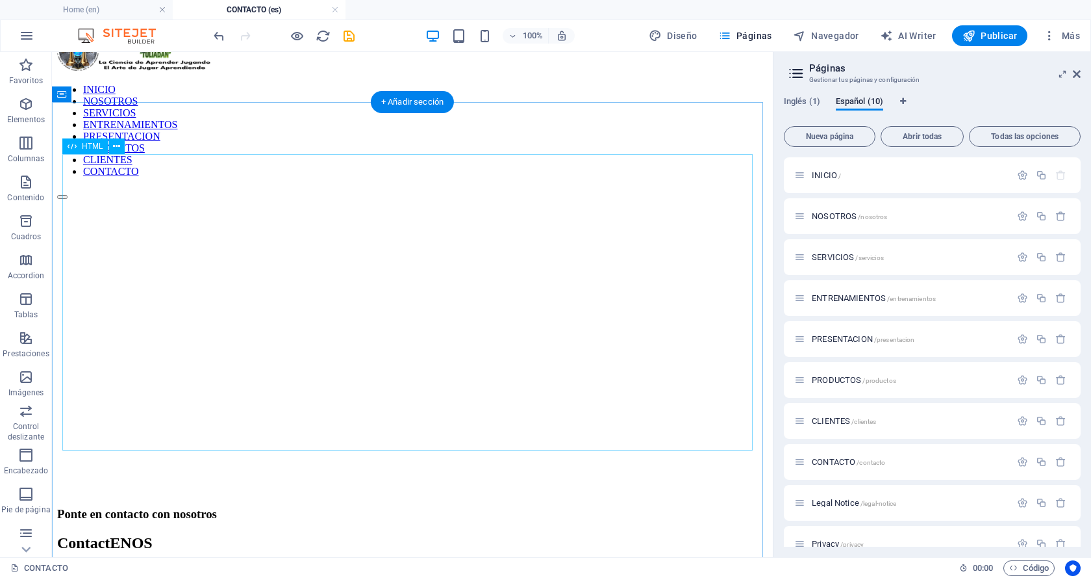
scroll to position [0, 0]
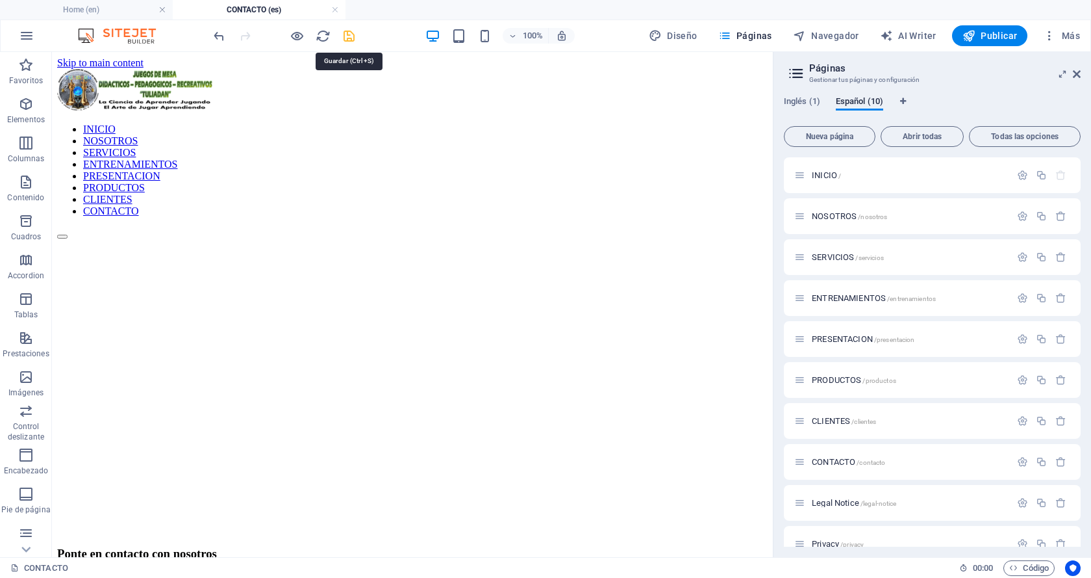
click at [349, 36] on icon "save" at bounding box center [349, 36] width 15 height 15
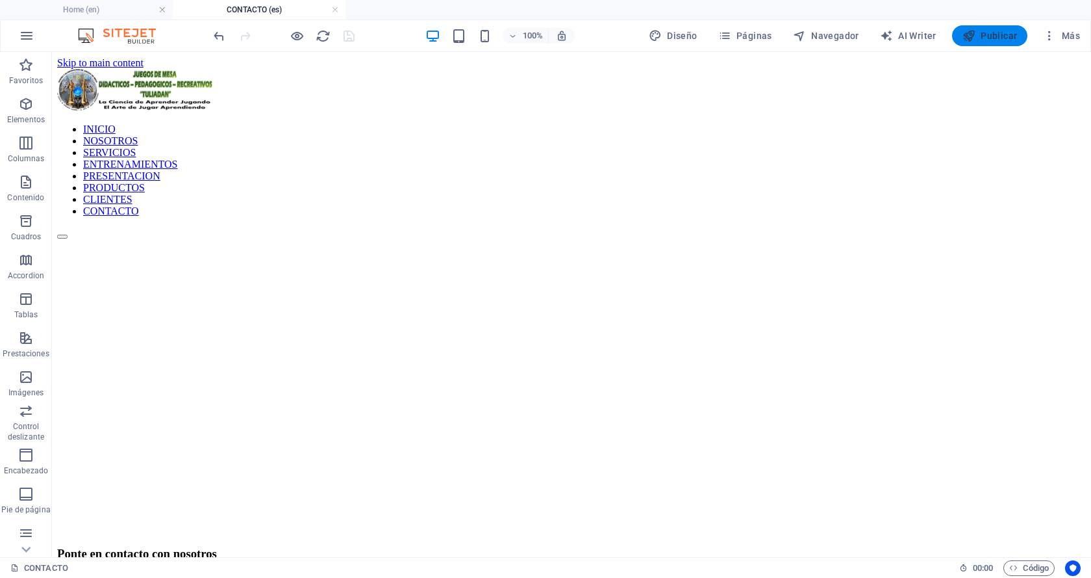
click at [995, 33] on span "Publicar" at bounding box center [990, 35] width 55 height 13
